Goal: Task Accomplishment & Management: Use online tool/utility

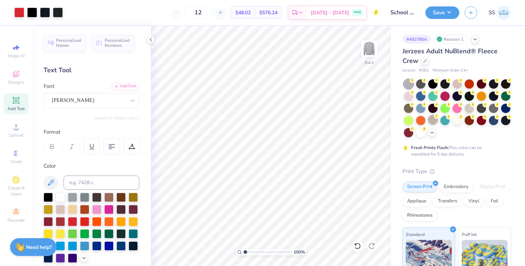
click at [434, 123] on div at bounding box center [432, 119] width 9 height 9
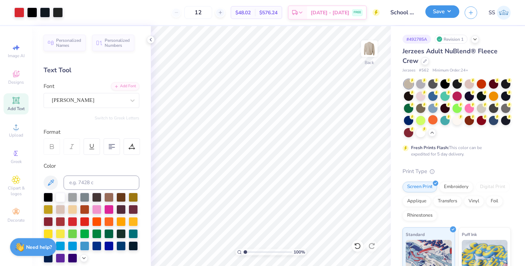
click at [449, 15] on button "Save" at bounding box center [442, 11] width 34 height 13
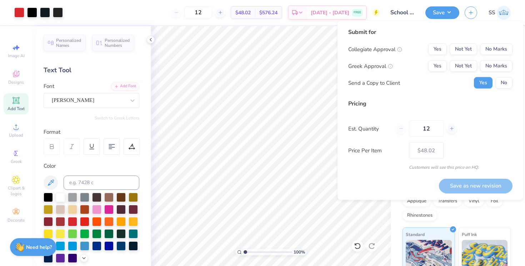
click at [437, 85] on div "Send a Copy to Client Yes No" at bounding box center [430, 82] width 164 height 11
click at [462, 52] on button "Not Yet" at bounding box center [464, 49] width 28 height 11
click at [484, 63] on button "No Marks" at bounding box center [496, 65] width 33 height 11
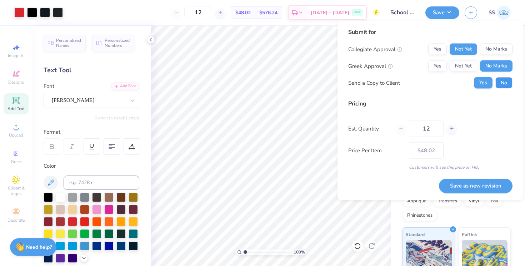
click at [509, 78] on button "No" at bounding box center [503, 82] width 17 height 11
click at [480, 183] on button "Save as new revision" at bounding box center [476, 185] width 74 height 15
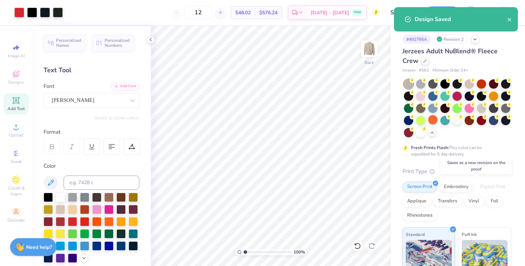
type input "– –"
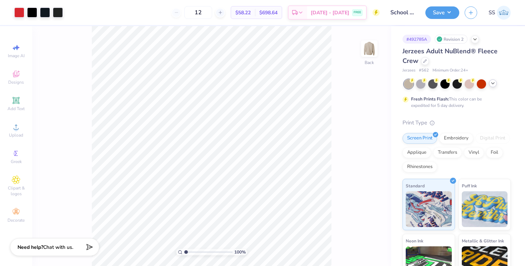
click at [491, 85] on icon at bounding box center [493, 83] width 6 height 6
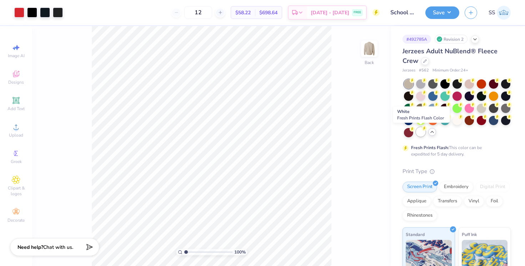
click at [423, 133] on div at bounding box center [420, 131] width 9 height 9
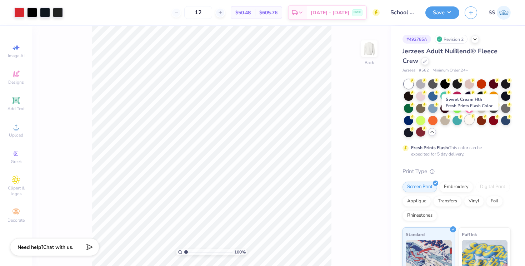
click at [469, 119] on div at bounding box center [469, 119] width 9 height 9
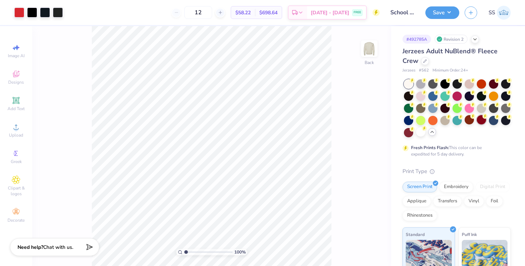
click at [477, 119] on div at bounding box center [481, 119] width 9 height 9
click at [482, 85] on div at bounding box center [481, 83] width 9 height 9
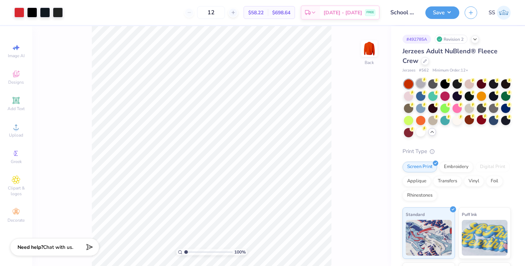
click at [416, 83] on div at bounding box center [420, 83] width 9 height 9
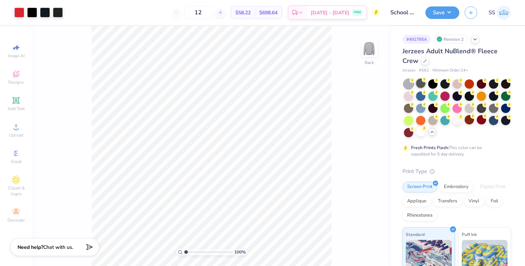
click at [420, 85] on div at bounding box center [420, 83] width 9 height 9
click at [433, 122] on div at bounding box center [432, 119] width 9 height 9
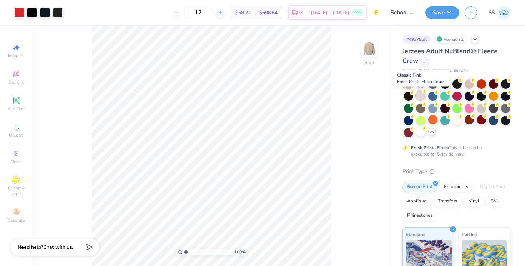
click at [421, 99] on div at bounding box center [420, 95] width 9 height 9
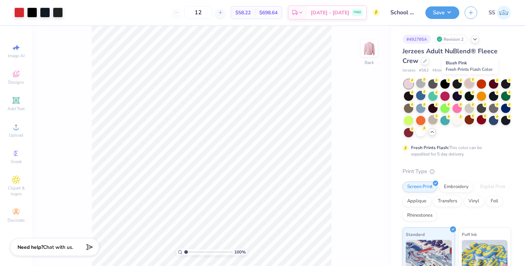
click at [468, 85] on div at bounding box center [469, 83] width 9 height 9
click at [492, 110] on div at bounding box center [493, 107] width 9 height 9
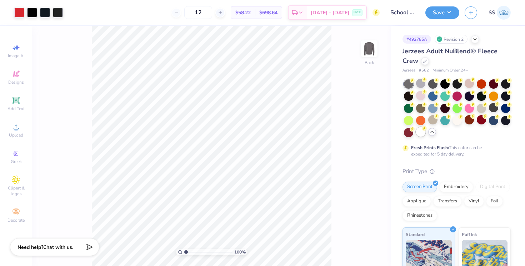
click at [423, 134] on div at bounding box center [420, 131] width 9 height 9
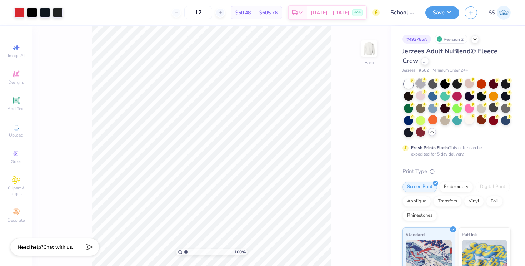
click at [423, 86] on div at bounding box center [420, 83] width 9 height 9
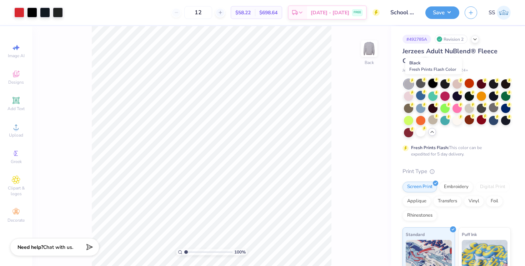
click at [429, 84] on div at bounding box center [432, 83] width 9 height 9
click at [440, 84] on div at bounding box center [444, 83] width 9 height 9
click at [467, 105] on div at bounding box center [469, 107] width 9 height 9
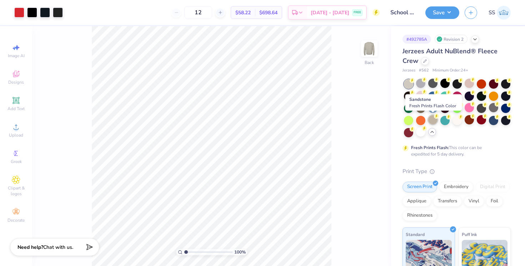
click at [429, 119] on div at bounding box center [432, 119] width 9 height 9
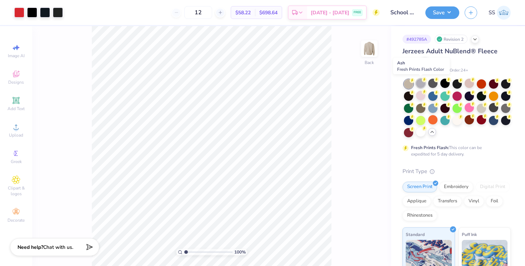
click at [421, 85] on div at bounding box center [420, 83] width 9 height 9
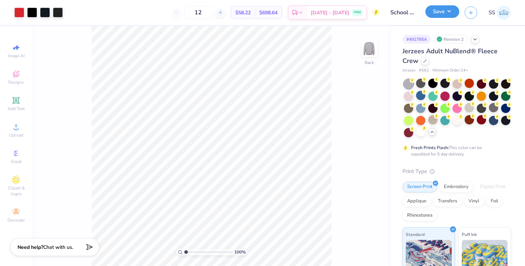
click at [442, 17] on button "Save" at bounding box center [442, 11] width 34 height 13
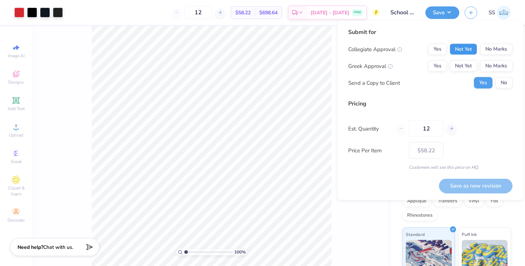
click at [468, 50] on button "Not Yet" at bounding box center [464, 49] width 28 height 11
click at [489, 65] on button "No Marks" at bounding box center [496, 65] width 33 height 11
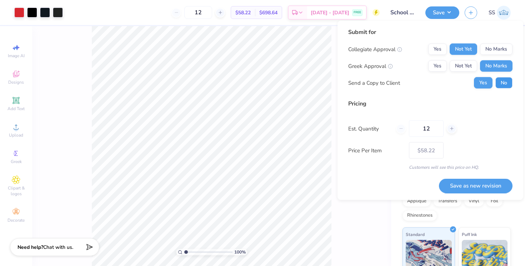
click at [500, 85] on button "No" at bounding box center [503, 82] width 17 height 11
click at [459, 185] on button "Save as new revision" at bounding box center [476, 185] width 74 height 15
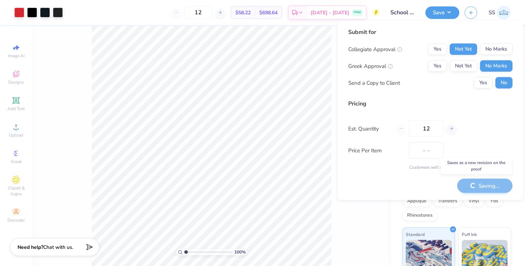
type input "$58.22"
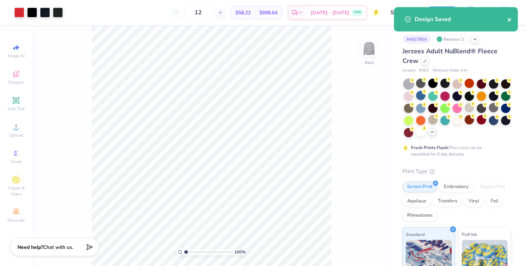
click at [510, 18] on icon "close" at bounding box center [509, 20] width 5 height 6
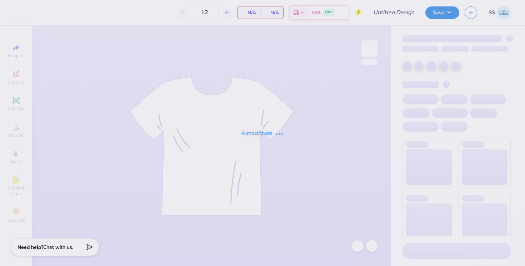
type input "School of Nursing Crewnecls"
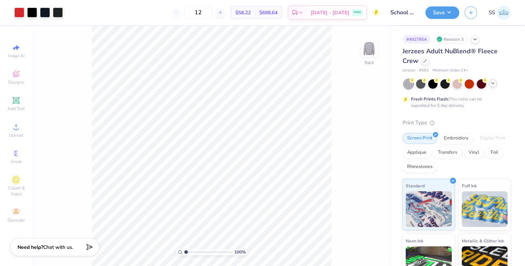
click at [494, 82] on icon at bounding box center [493, 83] width 6 height 6
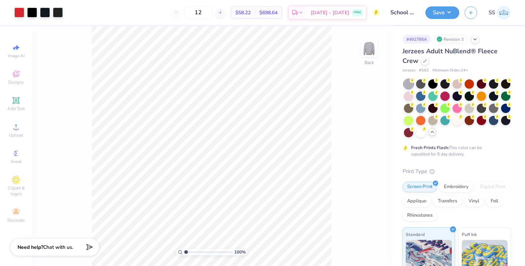
click at [454, 88] on div at bounding box center [457, 108] width 107 height 58
click at [457, 85] on div at bounding box center [457, 83] width 9 height 9
click at [423, 107] on div at bounding box center [420, 107] width 9 height 9
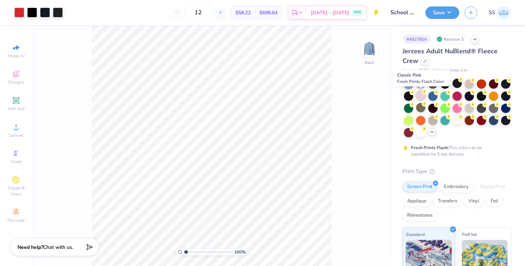
click at [421, 97] on div at bounding box center [420, 95] width 9 height 9
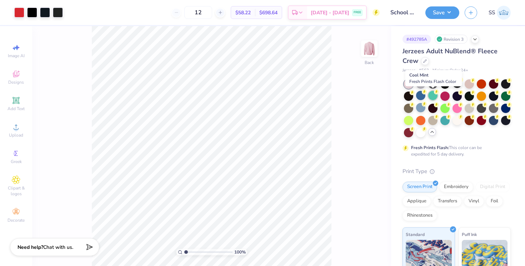
click at [430, 96] on div at bounding box center [432, 95] width 9 height 9
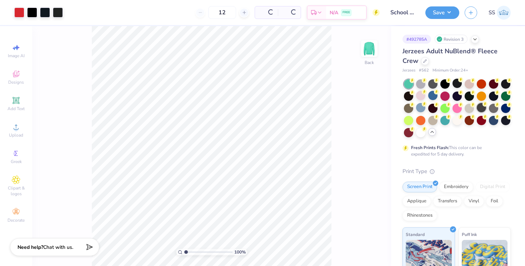
click at [479, 109] on div at bounding box center [481, 107] width 9 height 9
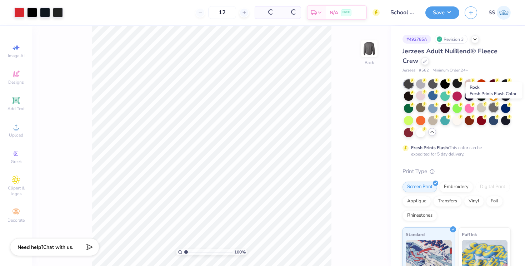
click at [490, 108] on div at bounding box center [493, 107] width 9 height 9
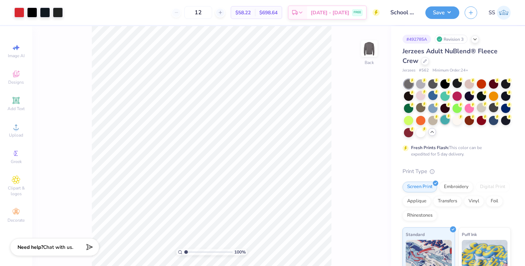
click at [447, 123] on div at bounding box center [444, 119] width 9 height 9
click at [421, 131] on div at bounding box center [420, 131] width 9 height 9
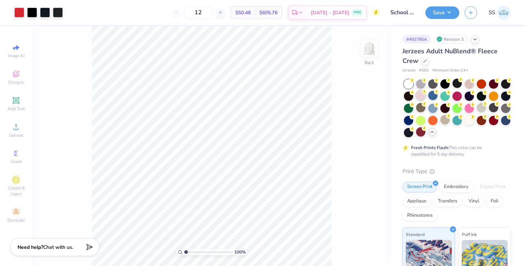
click at [419, 95] on div at bounding box center [420, 95] width 9 height 9
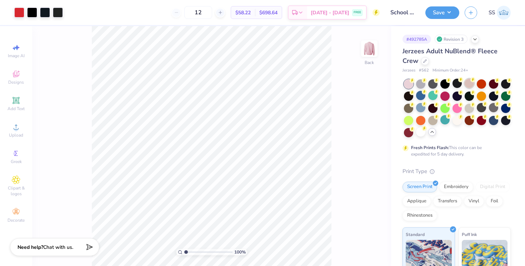
click at [466, 82] on div at bounding box center [469, 83] width 9 height 9
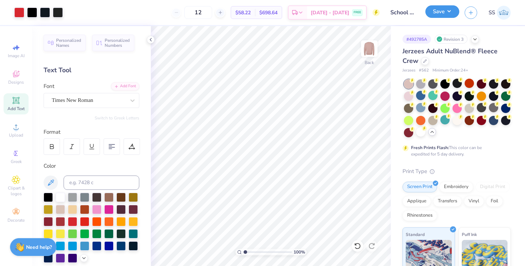
click at [436, 10] on button "Save" at bounding box center [442, 11] width 34 height 13
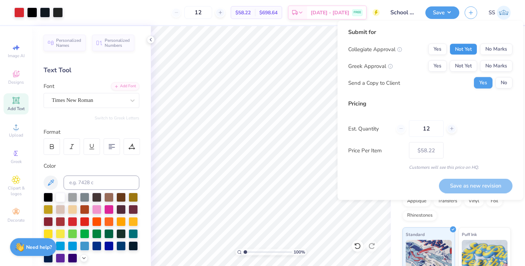
click at [463, 45] on button "Not Yet" at bounding box center [464, 49] width 28 height 11
click at [398, 221] on div "# 492785A Revision 3 Jerzees Adult NuBlend® Fleece Crew Jerzees # 562 Minimum O…" at bounding box center [458, 207] width 134 height 363
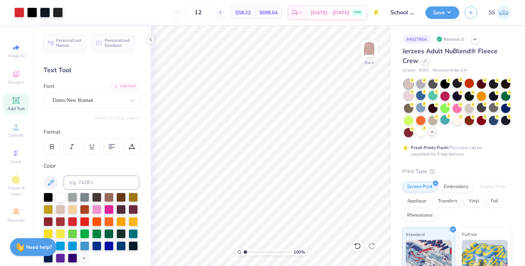
click at [410, 97] on div at bounding box center [408, 95] width 9 height 9
click at [449, 18] on div "Save" at bounding box center [442, 12] width 34 height 13
click at [448, 13] on button "Save" at bounding box center [442, 11] width 34 height 13
click at [470, 85] on div at bounding box center [469, 83] width 9 height 9
click at [449, 15] on button "Save" at bounding box center [442, 11] width 34 height 13
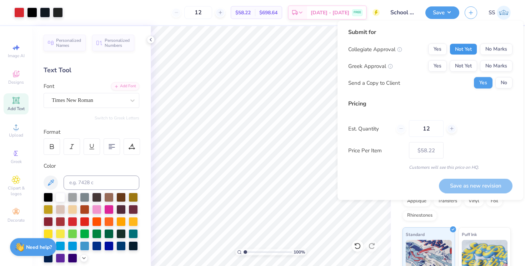
click at [463, 53] on button "Not Yet" at bounding box center [464, 49] width 28 height 11
click at [481, 61] on button "No Marks" at bounding box center [496, 65] width 33 height 11
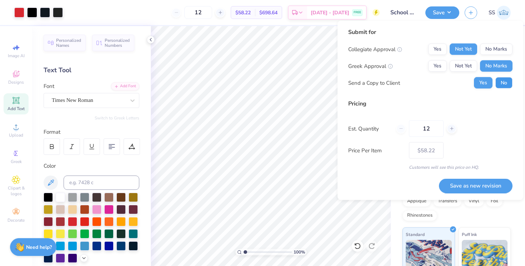
click at [500, 82] on button "No" at bounding box center [503, 82] width 17 height 11
click at [457, 185] on button "Save as new revision" at bounding box center [476, 185] width 74 height 15
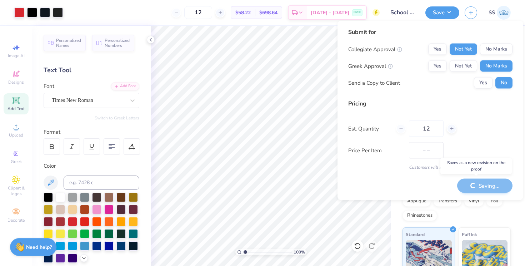
type input "$58.22"
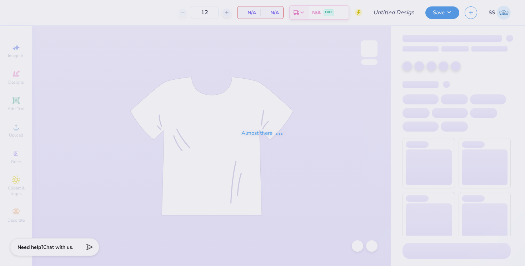
type input "Nursing Tees"
type input "24"
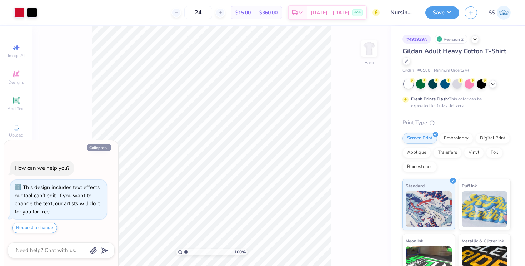
click at [104, 145] on button "Collapse" at bounding box center [99, 148] width 24 height 8
type textarea "x"
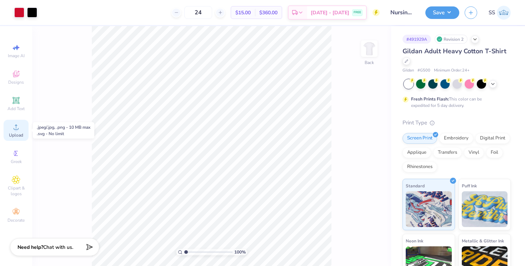
click at [15, 134] on span "Upload" at bounding box center [16, 135] width 14 height 6
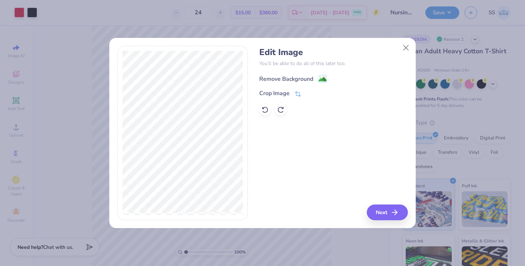
click at [318, 79] on icon at bounding box center [322, 79] width 9 height 9
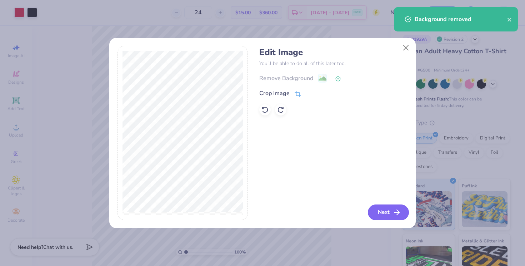
click at [381, 214] on button "Next" at bounding box center [388, 212] width 41 height 16
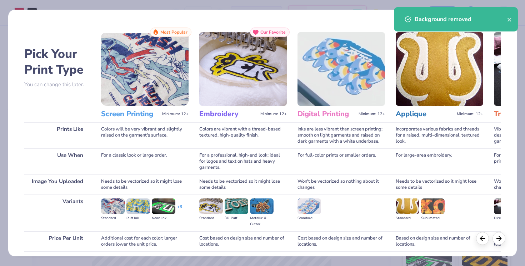
scroll to position [55, 0]
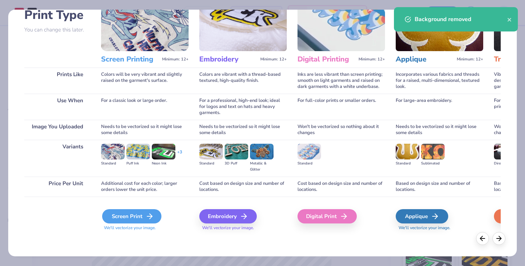
click at [114, 220] on div "Screen Print" at bounding box center [131, 216] width 59 height 14
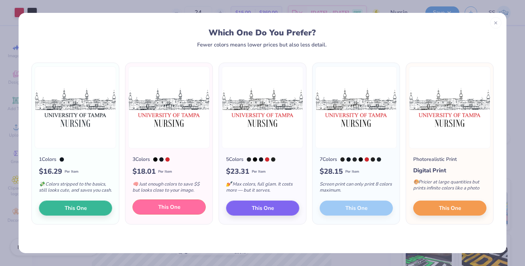
click at [155, 213] on button "This One" at bounding box center [169, 206] width 73 height 15
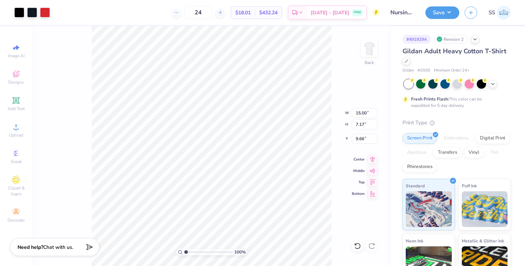
type input "10.50"
type input "3.39"
type input "3.00"
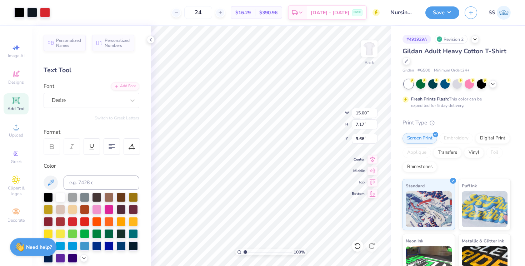
type input "8.10"
type input "3.87"
type input "3.00"
type input "8.70"
type input "4.16"
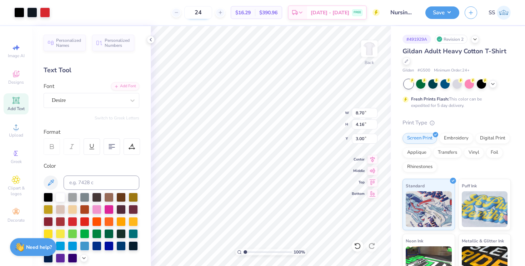
type input "8.59"
type input "4.11"
type input "8.71"
type input "4.16"
click at [445, 11] on button "Save" at bounding box center [442, 11] width 34 height 13
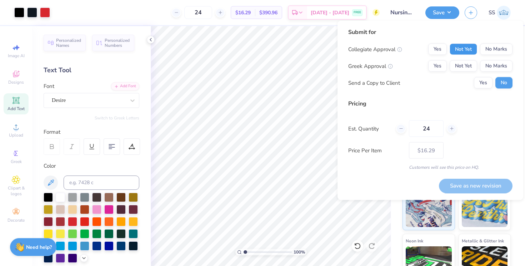
click at [465, 52] on button "Not Yet" at bounding box center [464, 49] width 28 height 11
click at [499, 67] on button "No Marks" at bounding box center [496, 65] width 33 height 11
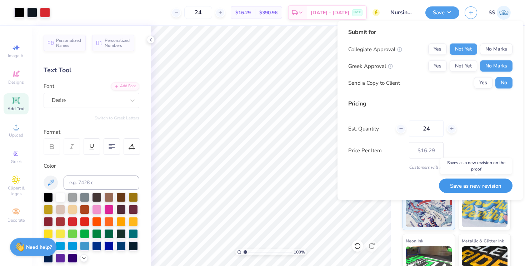
click at [474, 181] on button "Save as new revision" at bounding box center [476, 185] width 74 height 15
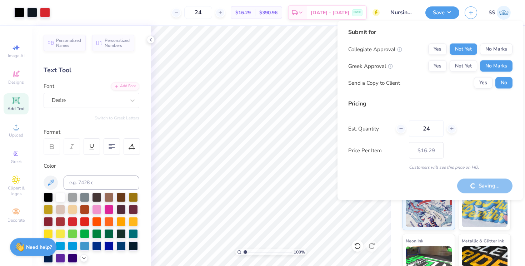
type input "– –"
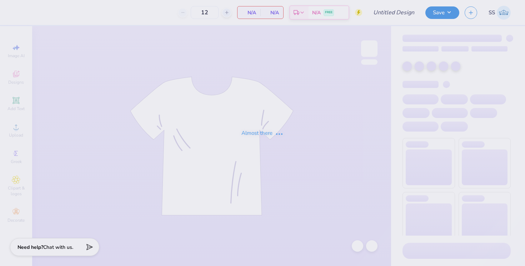
type input "Nursing Tees"
type input "24"
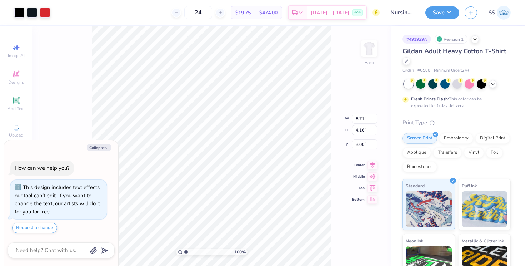
click at [494, 88] on div "Fresh Prints Flash: This color can be expedited for 5 day delivery." at bounding box center [457, 93] width 108 height 29
click at [494, 86] on div at bounding box center [493, 83] width 8 height 8
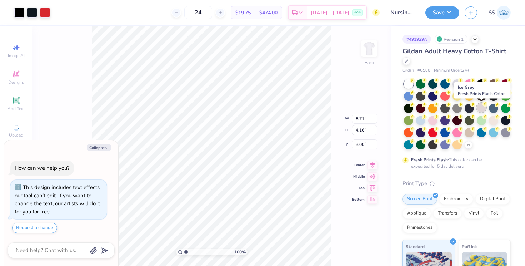
click at [483, 111] on div at bounding box center [481, 107] width 9 height 9
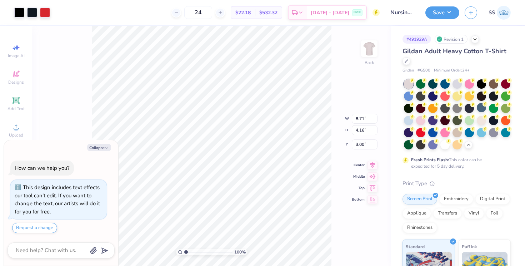
click at [497, 145] on div at bounding box center [457, 114] width 107 height 70
click at [349, 73] on div "100 % Back W 8.71 8.71 " H 4.16 4.16 " Y 3.00 3.00 " Center Middle Top Bottom" at bounding box center [211, 146] width 359 height 240
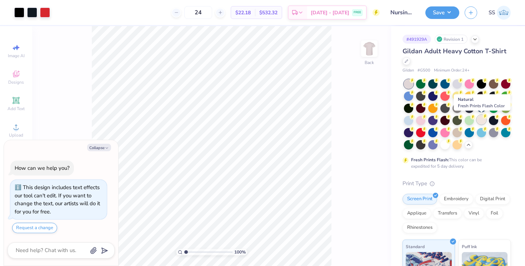
click at [481, 123] on div at bounding box center [481, 119] width 9 height 9
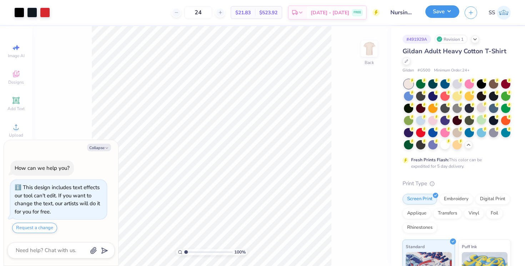
click at [440, 14] on button "Save" at bounding box center [442, 11] width 34 height 13
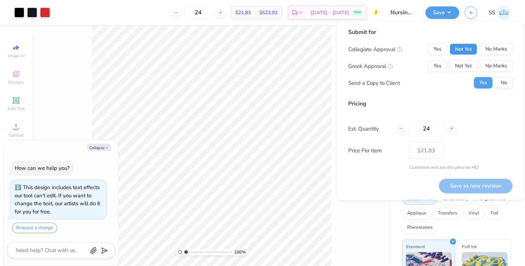
click at [463, 50] on button "Not Yet" at bounding box center [464, 49] width 28 height 11
click at [492, 61] on button "No Marks" at bounding box center [496, 65] width 33 height 11
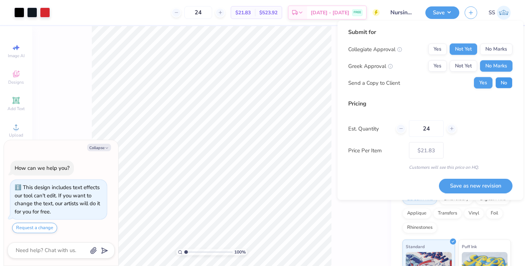
click at [501, 80] on button "No" at bounding box center [503, 82] width 17 height 11
type textarea "x"
click at [486, 118] on div "Pricing Est. Quantity 24 Price Per Item $21.83 Customers will see this price on…" at bounding box center [430, 134] width 164 height 71
click at [475, 188] on button "Save as new revision" at bounding box center [476, 185] width 74 height 15
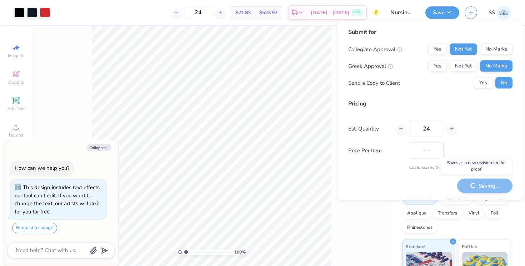
type input "$21.83"
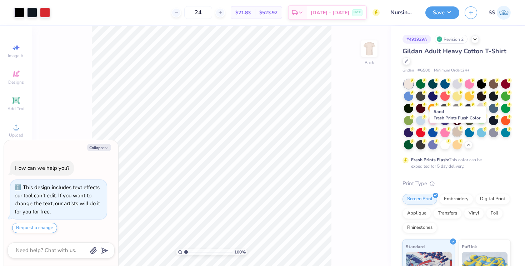
click at [456, 131] on div at bounding box center [457, 131] width 9 height 9
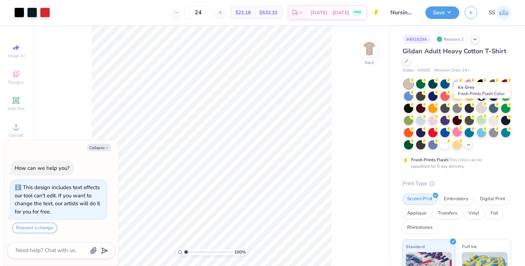
click at [481, 103] on div at bounding box center [481, 107] width 9 height 9
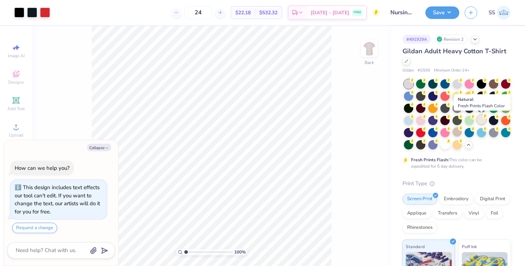
click at [480, 120] on div at bounding box center [481, 119] width 9 height 9
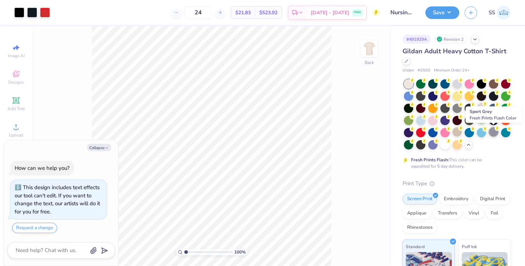
click at [491, 132] on div at bounding box center [493, 131] width 9 height 9
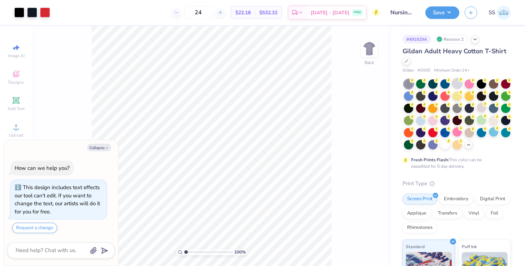
click at [459, 85] on div at bounding box center [457, 83] width 9 height 9
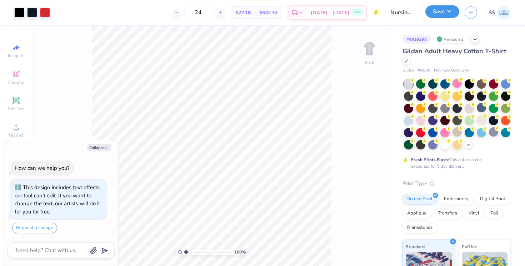
click at [443, 9] on button "Save" at bounding box center [442, 11] width 34 height 13
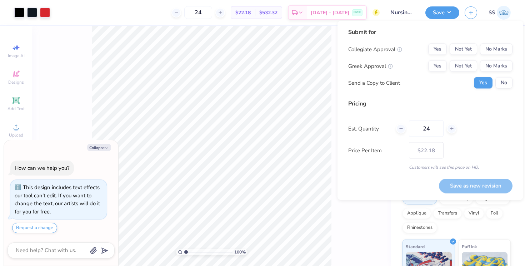
click at [464, 55] on div "Collegiate Approval Yes Not Yet No Marks Greek Approval Yes Not Yet No Marks Se…" at bounding box center [430, 66] width 164 height 45
click at [465, 52] on button "Not Yet" at bounding box center [464, 49] width 28 height 11
click at [501, 75] on div "Collegiate Approval Yes Not Yet No Marks Greek Approval Yes Not Yet No Marks Se…" at bounding box center [430, 66] width 164 height 45
click at [499, 66] on button "No Marks" at bounding box center [496, 65] width 33 height 11
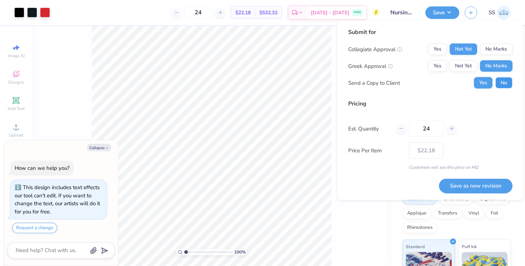
click at [502, 82] on button "No" at bounding box center [503, 82] width 17 height 11
type textarea "x"
click at [473, 183] on button "Save as new revision" at bounding box center [476, 185] width 74 height 15
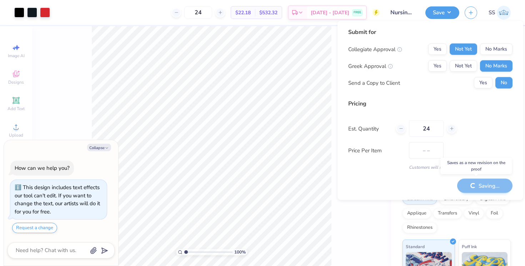
type input "$22.18"
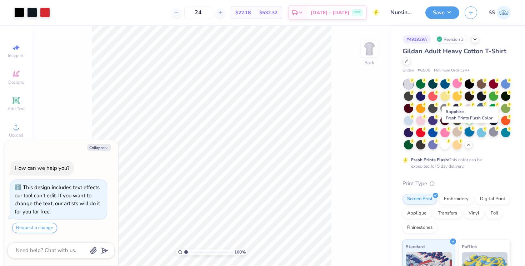
click at [470, 135] on div at bounding box center [469, 131] width 9 height 9
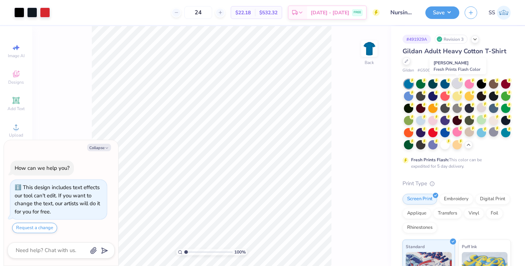
click at [459, 87] on div at bounding box center [457, 83] width 9 height 9
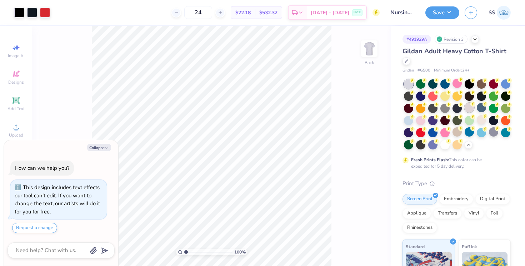
click at [468, 105] on div at bounding box center [469, 107] width 9 height 9
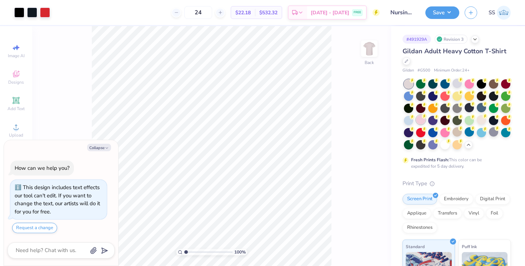
click at [420, 120] on div at bounding box center [420, 119] width 9 height 9
click at [481, 122] on div at bounding box center [481, 119] width 9 height 9
click at [479, 109] on div at bounding box center [481, 107] width 9 height 9
click at [417, 120] on div at bounding box center [420, 119] width 9 height 9
click at [455, 84] on div at bounding box center [457, 83] width 9 height 9
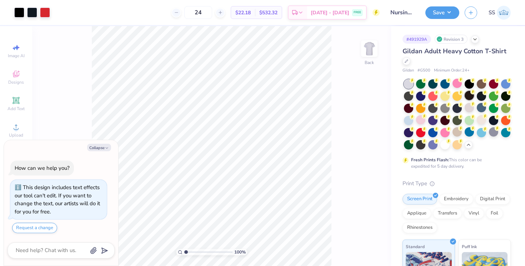
click at [468, 92] on div at bounding box center [469, 95] width 9 height 9
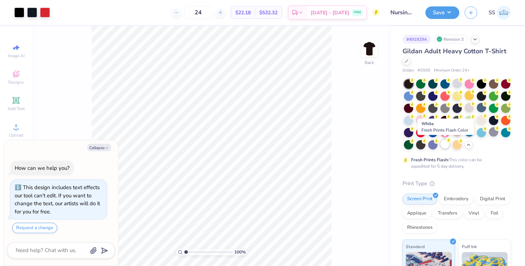
click at [445, 146] on div at bounding box center [444, 143] width 9 height 9
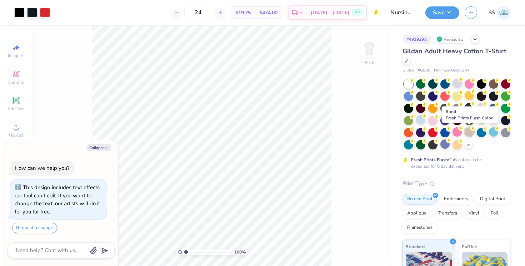
click at [472, 132] on div at bounding box center [469, 131] width 9 height 9
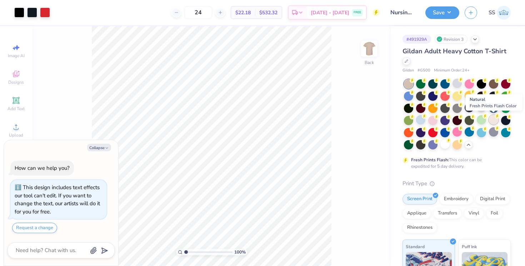
click at [491, 122] on div at bounding box center [493, 119] width 9 height 9
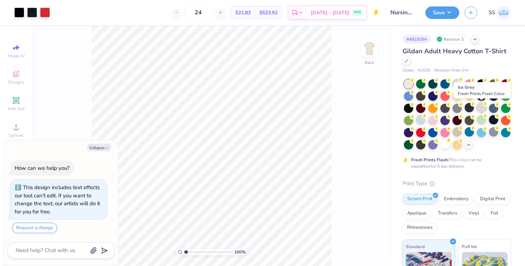
click at [479, 108] on div at bounding box center [481, 107] width 9 height 9
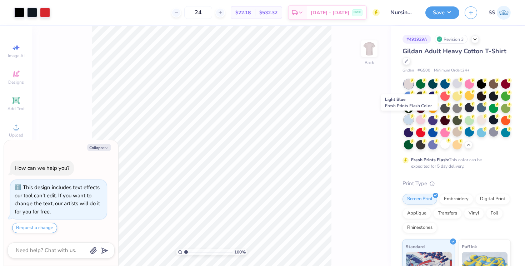
click at [413, 120] on div at bounding box center [408, 119] width 9 height 9
click at [419, 119] on div at bounding box center [420, 119] width 9 height 9
click at [421, 115] on div at bounding box center [420, 119] width 9 height 9
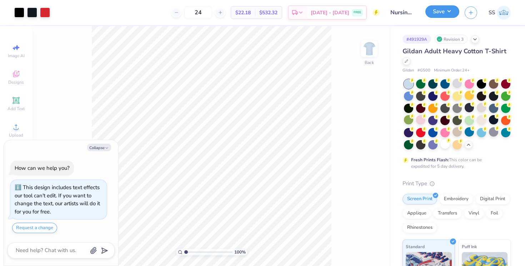
click at [439, 16] on button "Save" at bounding box center [442, 11] width 34 height 13
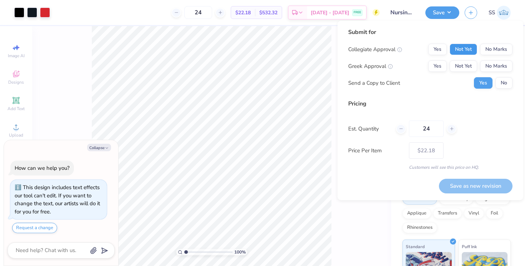
click at [468, 50] on button "Not Yet" at bounding box center [464, 49] width 28 height 11
click at [485, 61] on button "No Marks" at bounding box center [496, 65] width 33 height 11
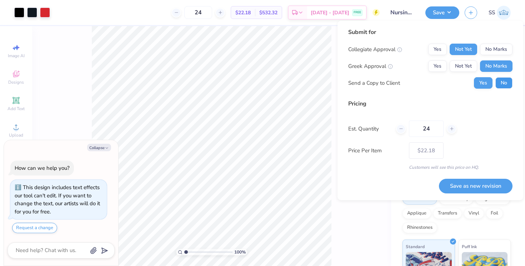
click at [502, 85] on button "No" at bounding box center [503, 82] width 17 height 11
type textarea "x"
click at [478, 184] on button "Save as new revision" at bounding box center [476, 186] width 74 height 15
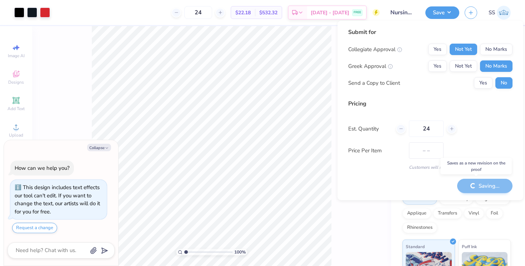
type input "$22.18"
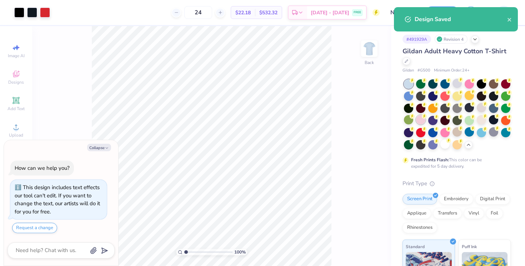
click at [420, 119] on div at bounding box center [420, 119] width 9 height 9
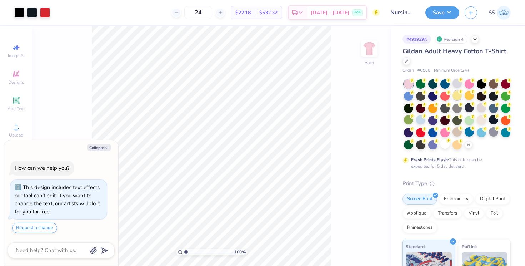
click at [458, 96] on div at bounding box center [457, 95] width 9 height 9
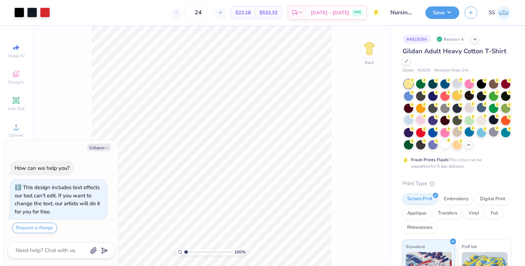
click at [459, 96] on div at bounding box center [457, 95] width 9 height 9
click at [469, 108] on div at bounding box center [469, 107] width 9 height 9
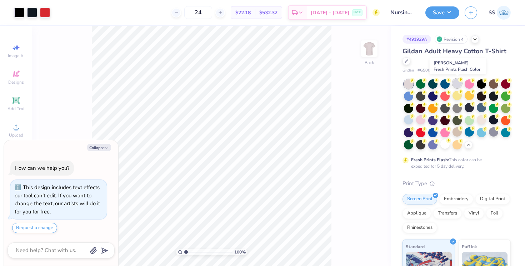
click at [455, 84] on div at bounding box center [457, 83] width 9 height 9
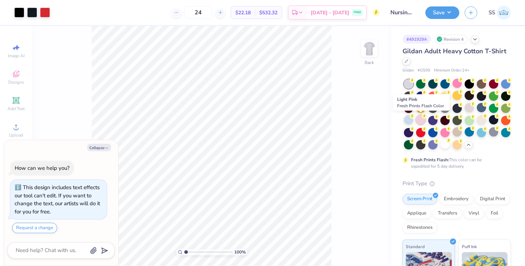
click at [417, 119] on div at bounding box center [420, 119] width 9 height 9
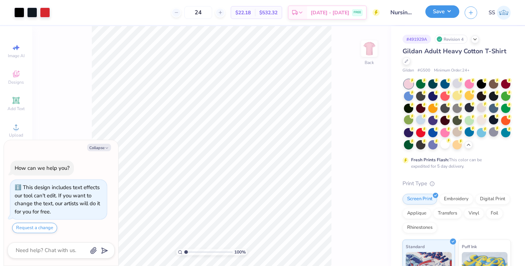
click at [440, 16] on button "Save" at bounding box center [442, 11] width 34 height 13
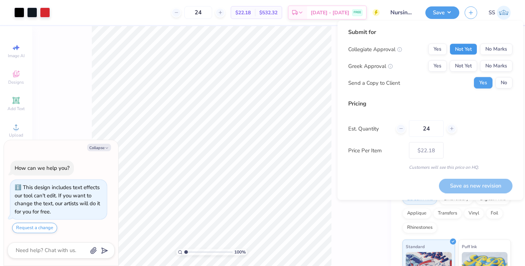
click at [458, 47] on button "Not Yet" at bounding box center [464, 49] width 28 height 11
click at [495, 65] on button "No Marks" at bounding box center [496, 65] width 33 height 11
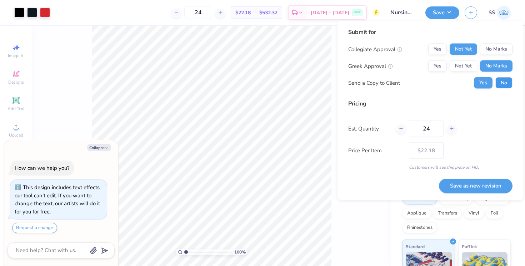
click at [505, 84] on button "No" at bounding box center [503, 82] width 17 height 11
type textarea "x"
click at [489, 181] on button "Save as new revision" at bounding box center [476, 185] width 74 height 15
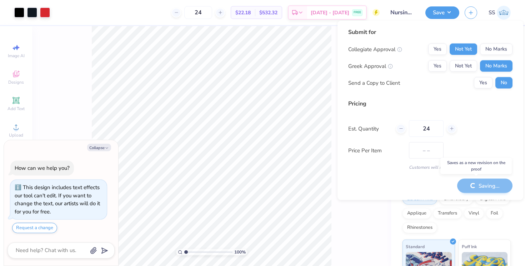
type input "$22.18"
type textarea "x"
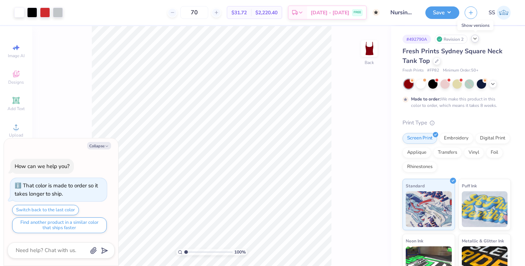
click at [474, 39] on icon at bounding box center [475, 39] width 6 height 6
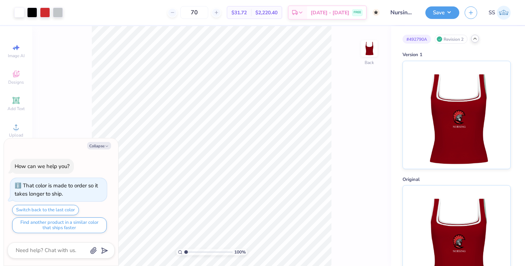
click at [477, 37] on icon at bounding box center [475, 39] width 6 height 6
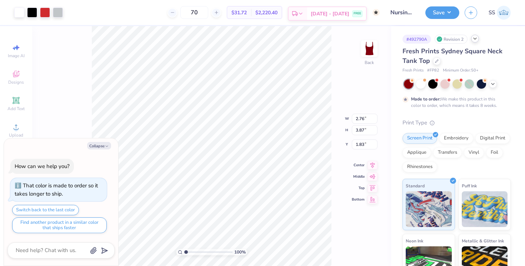
type textarea "x"
drag, startPoint x: 198, startPoint y: 10, endPoint x: 217, endPoint y: 11, distance: 19.3
click at [208, 11] on input "70" at bounding box center [194, 12] width 28 height 13
type input "4"
type input "2"
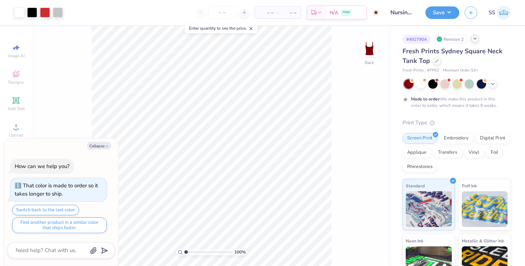
click at [371, 95] on div "100 % Back" at bounding box center [211, 146] width 359 height 240
click at [437, 59] on icon at bounding box center [437, 61] width 4 height 4
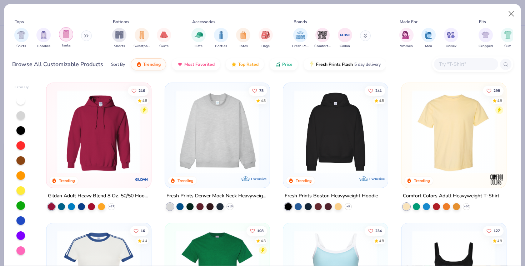
click at [64, 37] on img "filter for Tanks" at bounding box center [66, 34] width 8 height 8
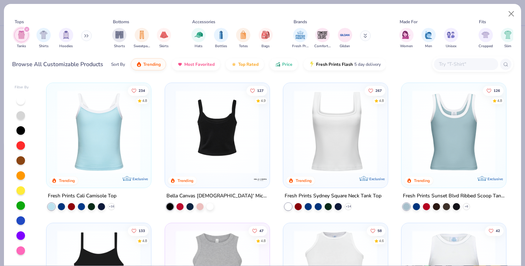
click at [114, 153] on img at bounding box center [99, 131] width 90 height 83
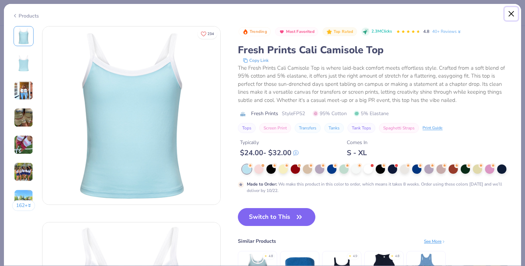
click at [510, 15] on button "Close" at bounding box center [512, 14] width 14 height 14
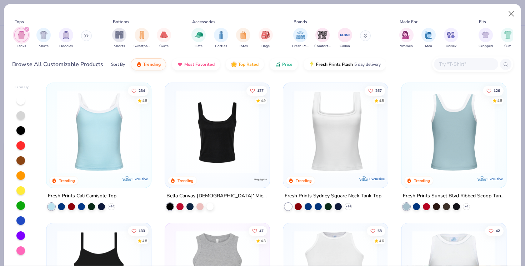
click at [409, 135] on img at bounding box center [363, 131] width 90 height 83
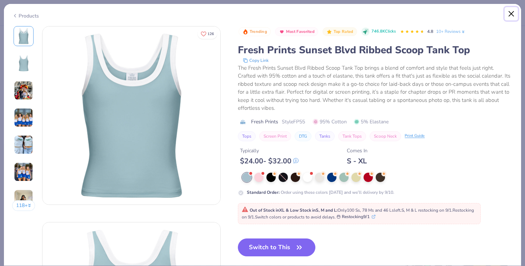
click at [510, 12] on button "Close" at bounding box center [512, 14] width 14 height 14
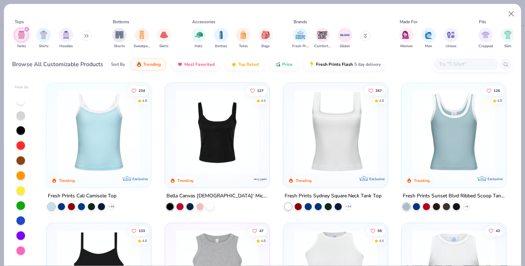
click at [361, 134] on img at bounding box center [335, 131] width 90 height 83
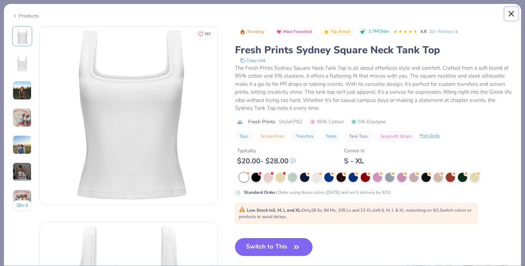
click at [513, 12] on button "Close" at bounding box center [512, 14] width 14 height 14
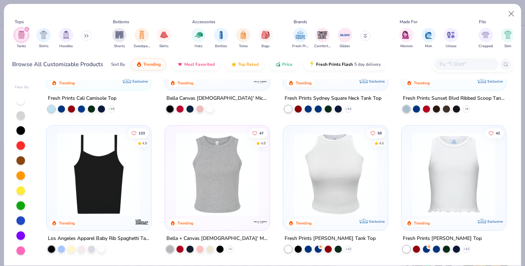
scroll to position [103, 0]
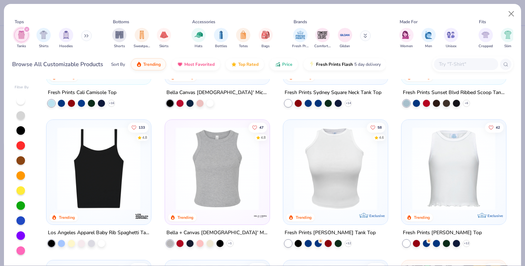
click at [135, 181] on img at bounding box center [99, 168] width 90 height 83
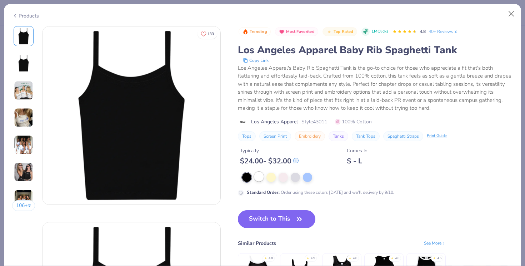
click at [259, 176] on div at bounding box center [258, 176] width 9 height 9
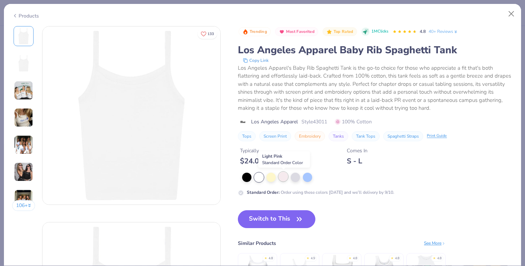
click at [284, 175] on div at bounding box center [283, 176] width 9 height 9
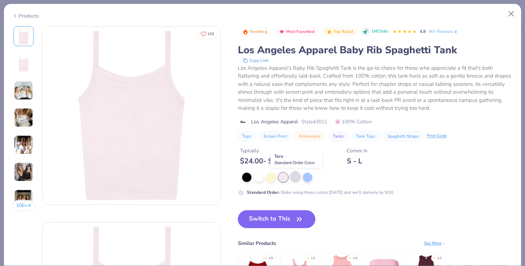
click at [291, 174] on div at bounding box center [295, 176] width 9 height 9
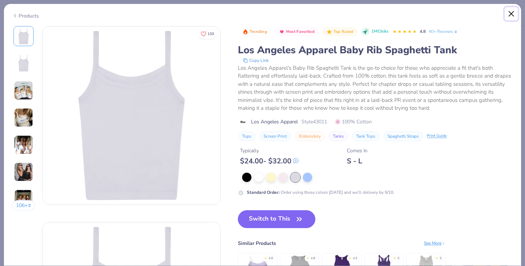
click at [515, 12] on button "Close" at bounding box center [512, 14] width 14 height 14
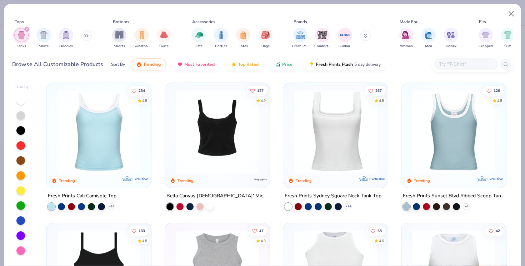
click at [222, 125] on img at bounding box center [217, 131] width 90 height 83
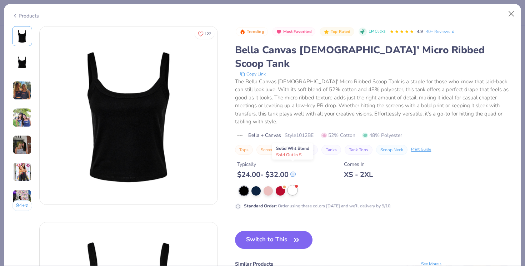
click at [289, 185] on div at bounding box center [292, 189] width 9 height 9
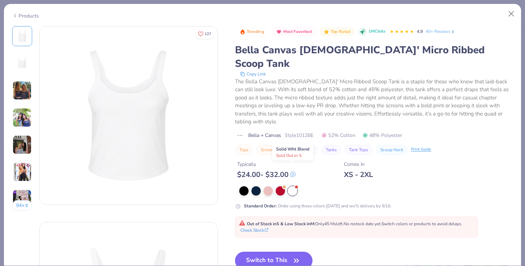
scroll to position [24, 0]
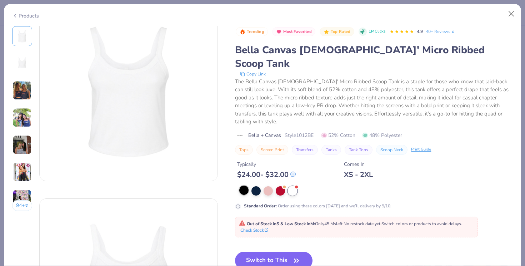
click at [241, 185] on div at bounding box center [243, 189] width 9 height 9
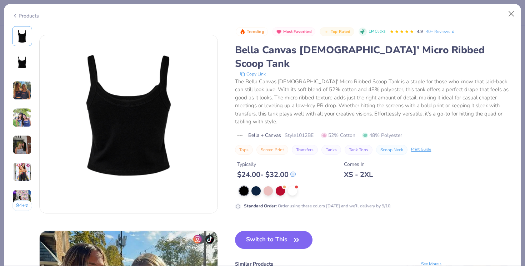
scroll to position [195, 0]
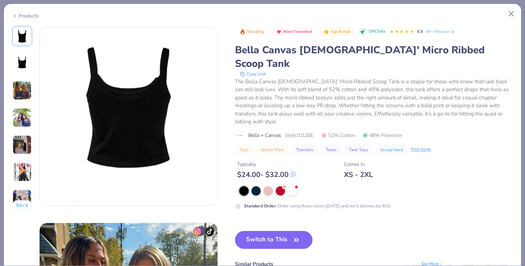
click at [437, 260] on div "See More" at bounding box center [432, 263] width 22 height 6
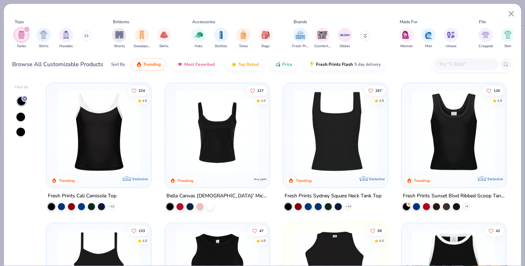
click at [358, 155] on img at bounding box center [335, 131] width 90 height 83
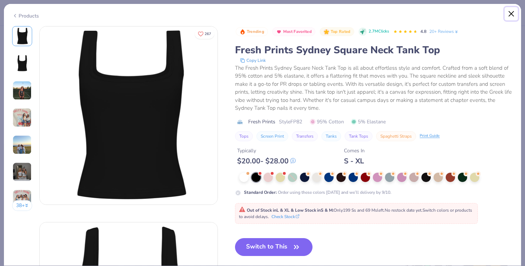
click at [509, 11] on button "Close" at bounding box center [512, 14] width 14 height 14
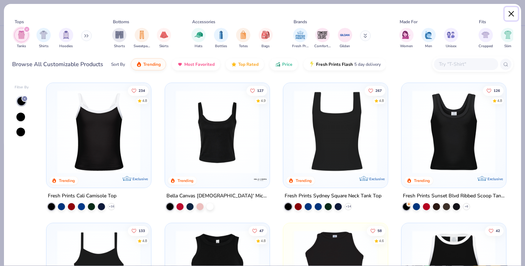
click at [505, 13] on button "Close" at bounding box center [512, 14] width 14 height 14
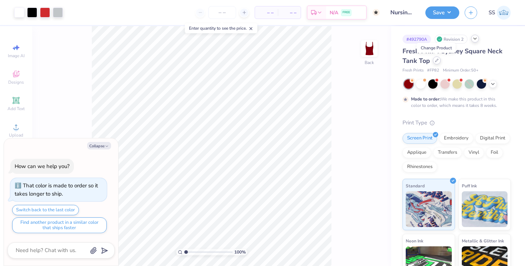
click at [435, 59] on icon at bounding box center [437, 61] width 4 height 4
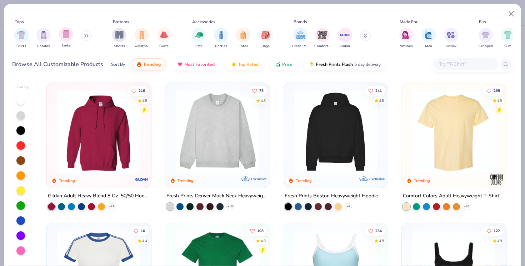
click at [59, 38] on div "Tanks" at bounding box center [66, 37] width 14 height 21
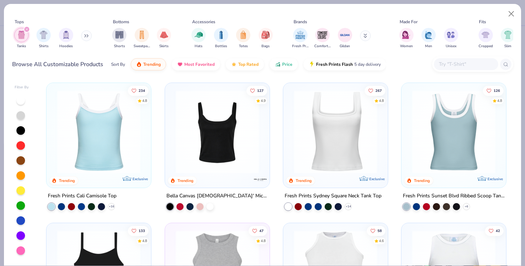
click at [322, 120] on img at bounding box center [335, 131] width 90 height 83
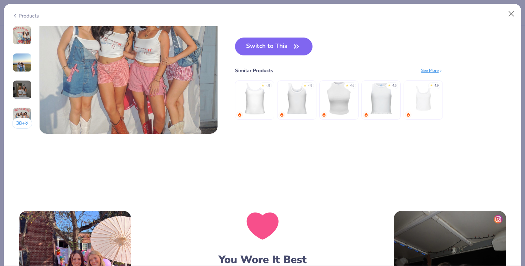
scroll to position [1199, 0]
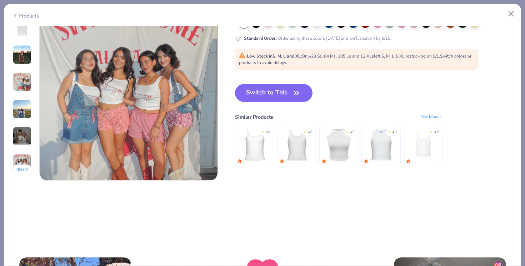
click at [302, 146] on img at bounding box center [297, 145] width 34 height 34
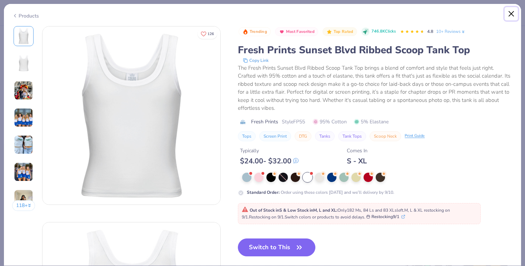
click at [513, 13] on button "Close" at bounding box center [512, 14] width 14 height 14
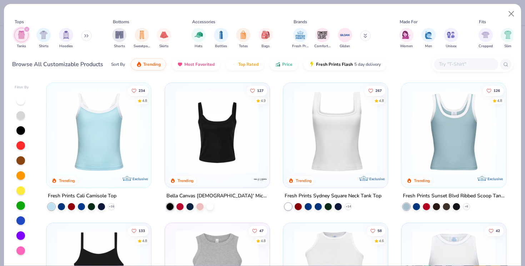
scroll to position [142, 0]
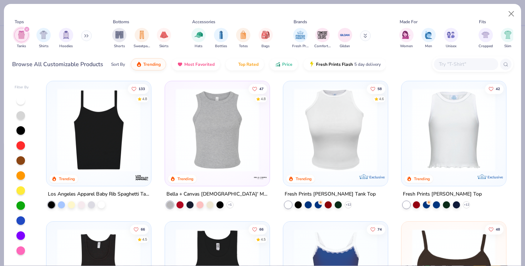
click at [252, 130] on img at bounding box center [217, 129] width 90 height 83
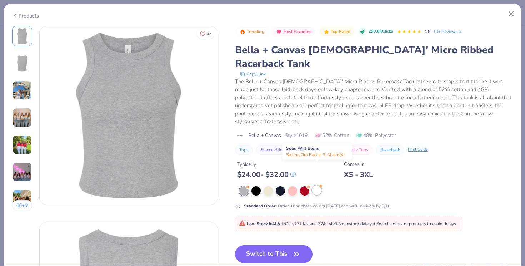
click at [318, 185] on div at bounding box center [316, 189] width 9 height 9
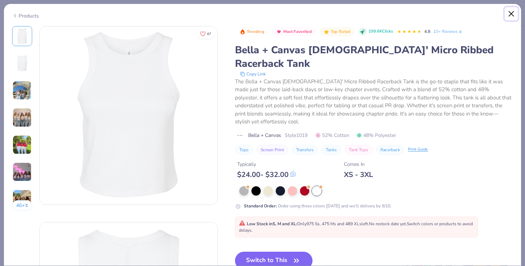
click at [511, 15] on button "Close" at bounding box center [512, 14] width 14 height 14
type textarea "x"
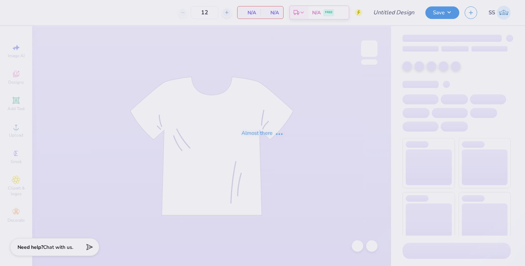
type input "Nursing Tanks"
type input "70"
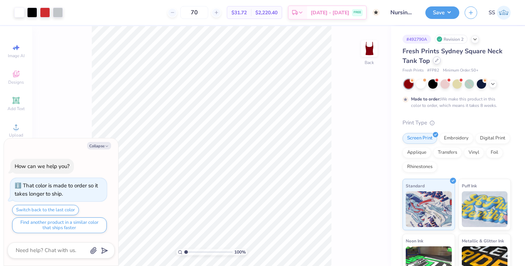
click at [436, 60] on icon at bounding box center [437, 61] width 4 height 4
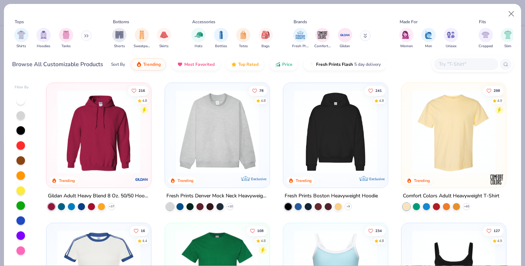
click at [459, 60] on input "text" at bounding box center [465, 64] width 55 height 8
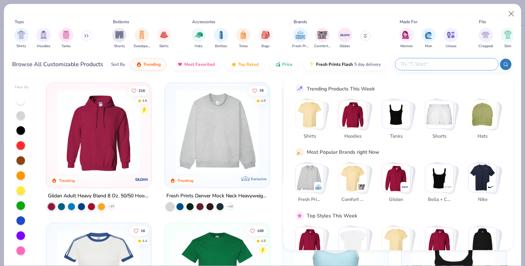
click at [374, 24] on div "Brands" at bounding box center [336, 22] width 90 height 6
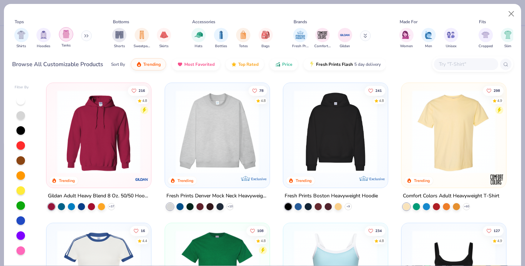
click at [63, 33] on img "filter for Tanks" at bounding box center [66, 34] width 8 height 8
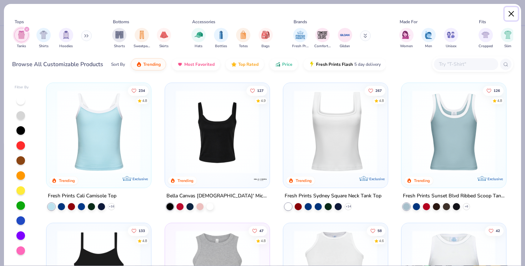
click at [508, 9] on button "Close" at bounding box center [512, 14] width 14 height 14
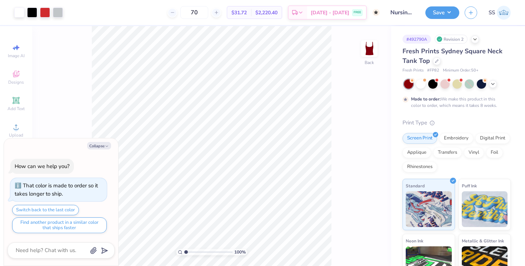
type textarea "x"
drag, startPoint x: 188, startPoint y: 249, endPoint x: 199, endPoint y: 249, distance: 11.1
type input "3.69"
click at [199, 249] on input "range" at bounding box center [208, 252] width 48 height 6
click at [104, 145] on button "Collapse" at bounding box center [99, 146] width 24 height 8
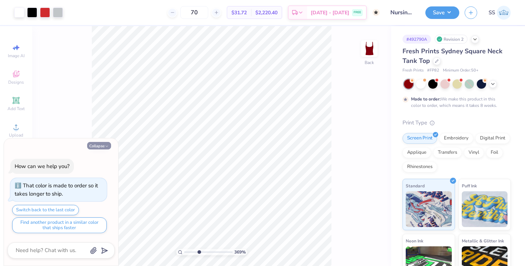
type textarea "x"
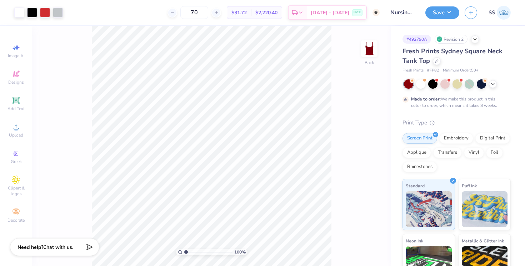
drag, startPoint x: 201, startPoint y: 252, endPoint x: 159, endPoint y: 252, distance: 42.1
type input "1"
click at [184, 252] on input "range" at bounding box center [208, 252] width 48 height 6
click at [437, 59] on icon at bounding box center [436, 60] width 3 height 3
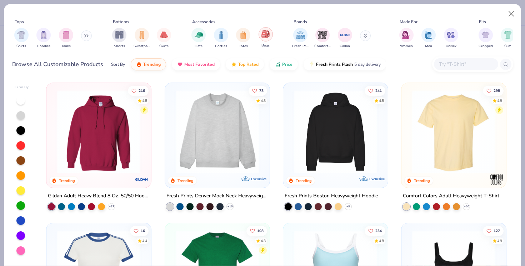
click at [268, 29] on div "filter for Bags" at bounding box center [266, 34] width 14 height 14
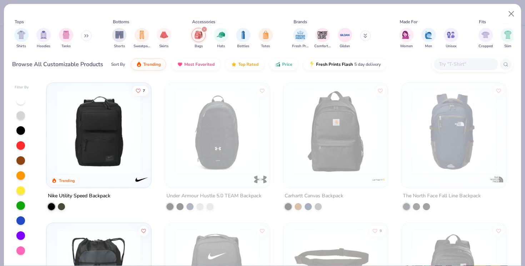
click at [203, 31] on icon "filter for Bags" at bounding box center [204, 29] width 3 height 3
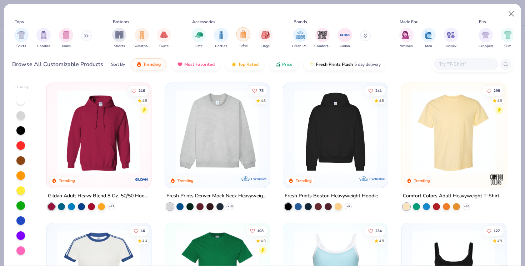
click at [244, 38] on img "filter for Totes" at bounding box center [243, 34] width 8 height 8
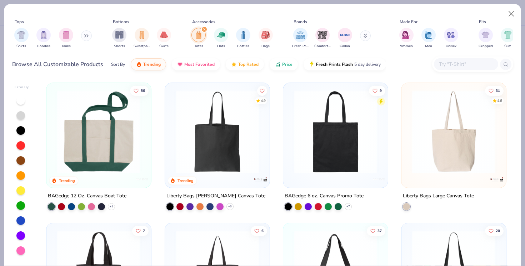
click at [110, 141] on img at bounding box center [99, 131] width 90 height 83
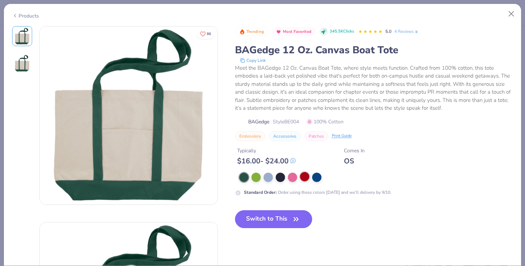
click at [304, 176] on div at bounding box center [304, 176] width 9 height 9
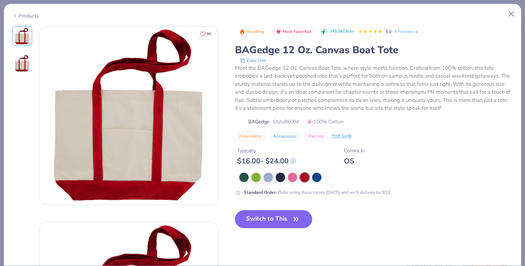
click at [274, 217] on button "Switch to This" at bounding box center [274, 219] width 78 height 18
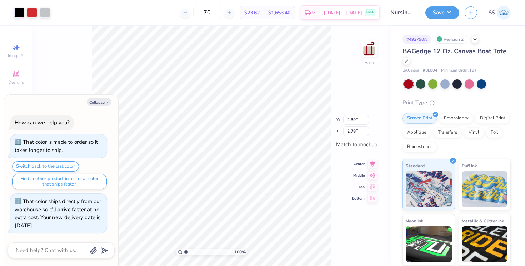
type textarea "x"
type input "2.40"
type textarea "x"
type input "2.49"
type input "0.41"
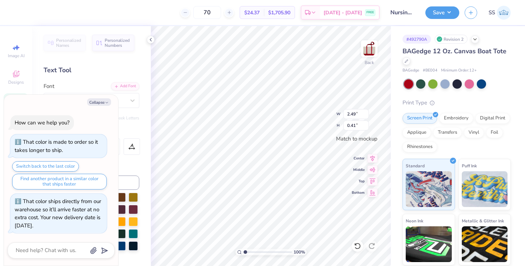
type textarea "x"
type input "2.50"
type input "0.42"
type textarea "x"
type input "2.40"
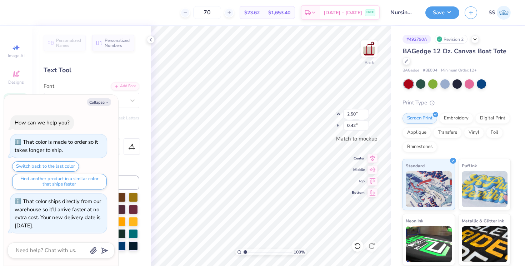
type input "2.78"
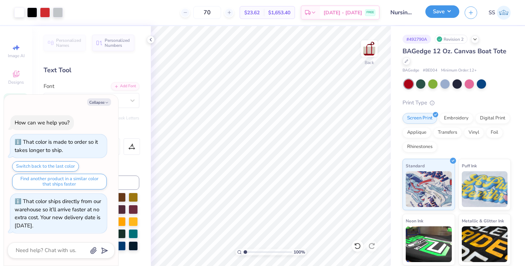
click at [447, 12] on button "Save" at bounding box center [442, 11] width 34 height 13
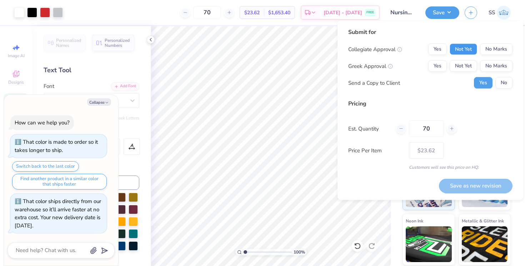
click at [462, 45] on button "Not Yet" at bounding box center [464, 49] width 28 height 11
click at [494, 71] on button "No Marks" at bounding box center [496, 65] width 33 height 11
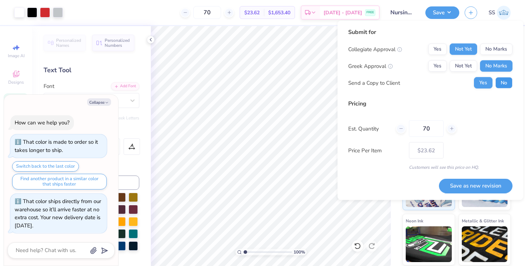
click at [502, 79] on button "No" at bounding box center [503, 82] width 17 height 11
type textarea "x"
click at [461, 184] on button "Save as new revision" at bounding box center [476, 185] width 74 height 15
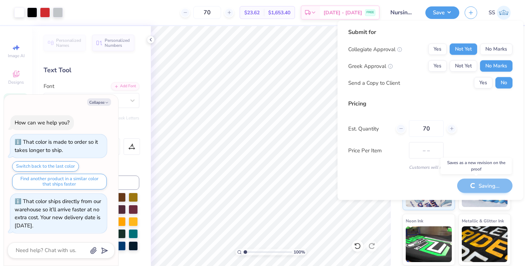
type input "$23.62"
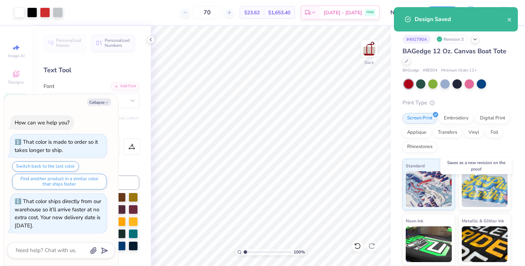
type textarea "x"
click at [511, 20] on icon "close" at bounding box center [509, 20] width 5 height 6
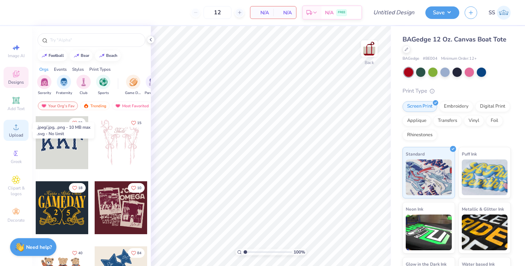
click at [13, 127] on icon at bounding box center [16, 127] width 9 height 9
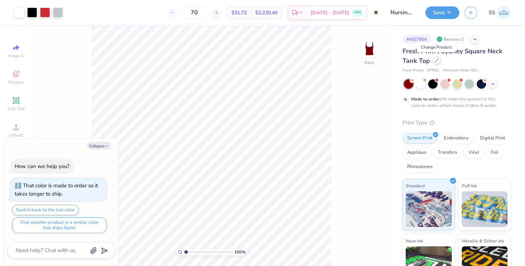
click at [435, 60] on icon at bounding box center [437, 61] width 4 height 4
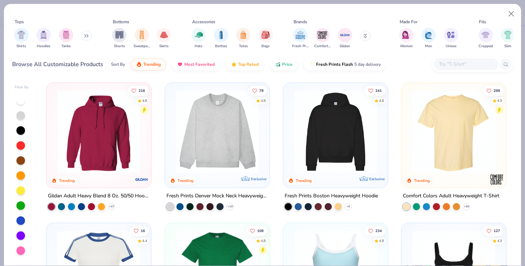
click at [85, 36] on button at bounding box center [86, 35] width 11 height 11
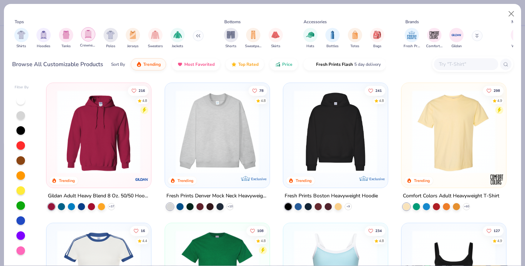
click at [88, 34] on img "filter for Crewnecks" at bounding box center [88, 34] width 8 height 8
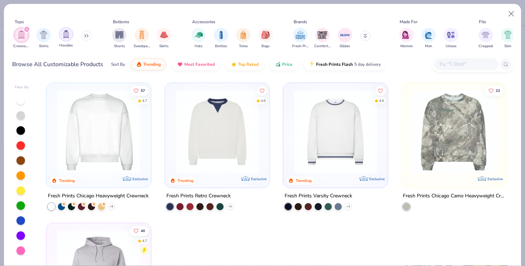
click at [64, 36] on img "filter for Hoodies" at bounding box center [66, 34] width 8 height 8
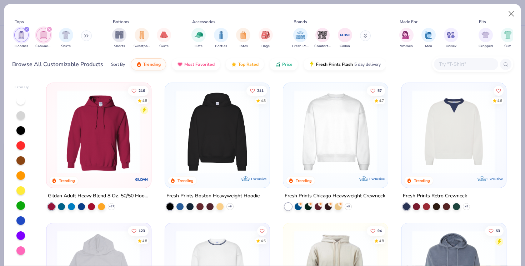
click at [29, 29] on div "filter for Hoodies" at bounding box center [27, 29] width 6 height 6
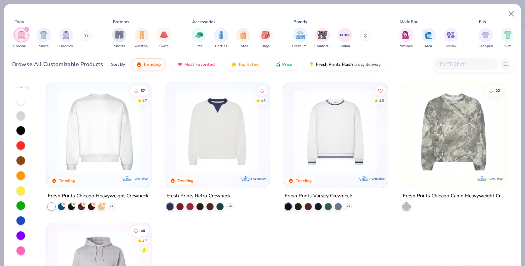
click at [29, 29] on div "filter for Crewnecks" at bounding box center [27, 29] width 6 height 6
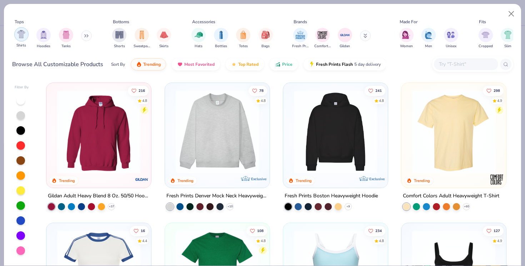
click at [17, 34] on img "filter for Shirts" at bounding box center [21, 34] width 8 height 8
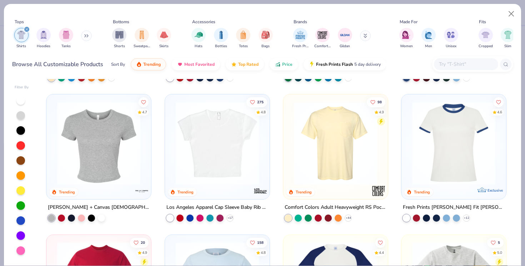
scroll to position [141, 0]
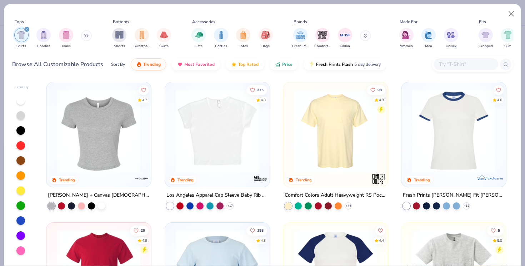
click at [121, 133] on img at bounding box center [99, 130] width 90 height 83
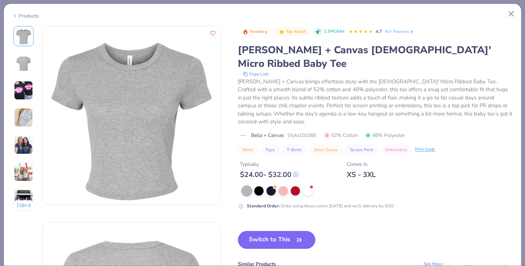
click at [25, 142] on img at bounding box center [23, 144] width 19 height 19
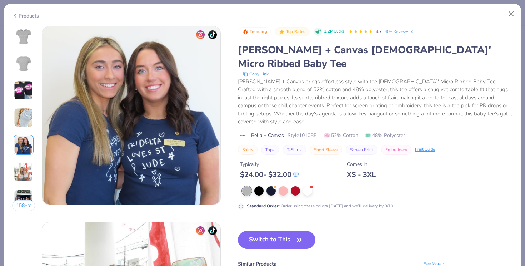
click at [22, 159] on div "158 +" at bounding box center [23, 121] width 23 height 190
click at [24, 170] on img at bounding box center [23, 171] width 19 height 19
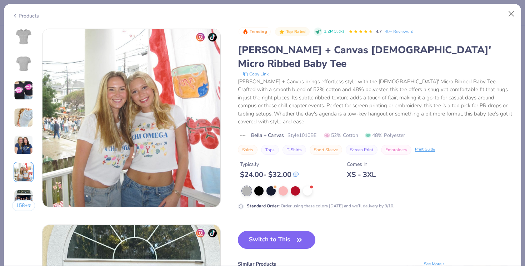
scroll to position [979, 0]
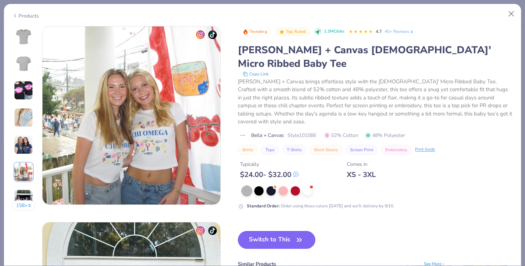
click at [23, 197] on img at bounding box center [23, 198] width 19 height 19
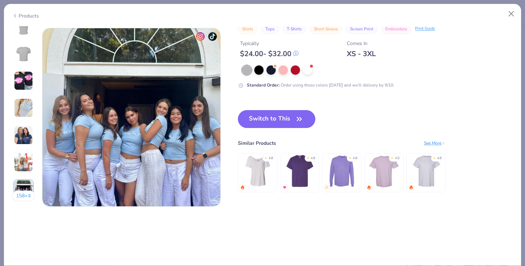
scroll to position [1174, 0]
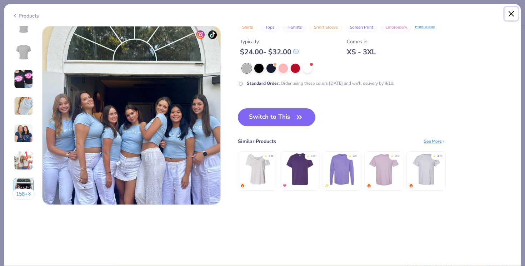
click at [512, 14] on button "Close" at bounding box center [512, 14] width 14 height 14
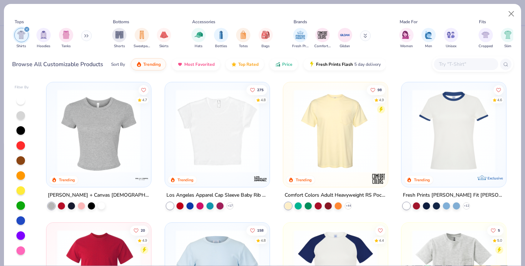
click at [214, 149] on img at bounding box center [217, 130] width 90 height 83
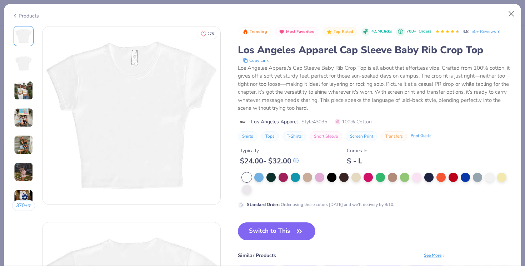
click at [21, 146] on img at bounding box center [23, 144] width 19 height 19
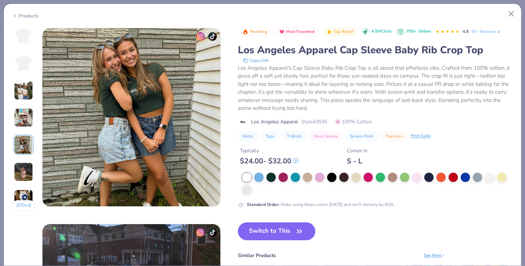
scroll to position [783, 0]
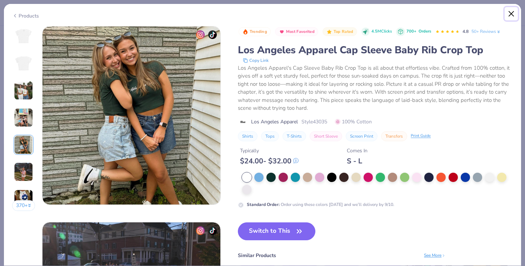
click at [509, 13] on button "Close" at bounding box center [512, 14] width 14 height 14
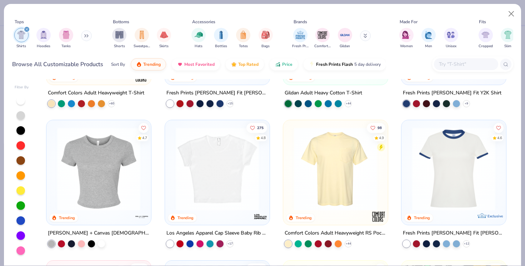
scroll to position [114, 0]
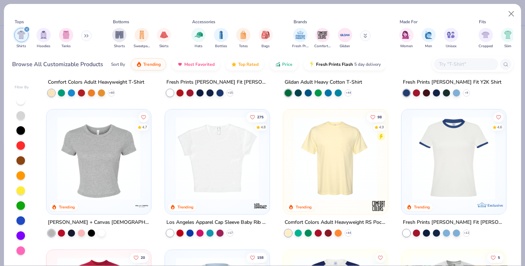
click at [220, 143] on img at bounding box center [217, 157] width 90 height 83
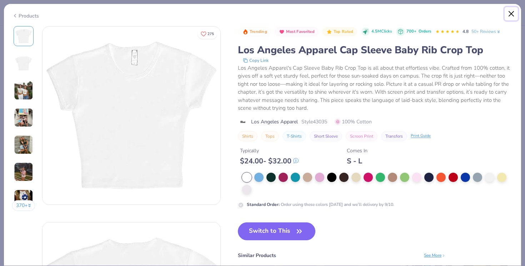
click at [508, 11] on button "Close" at bounding box center [512, 14] width 14 height 14
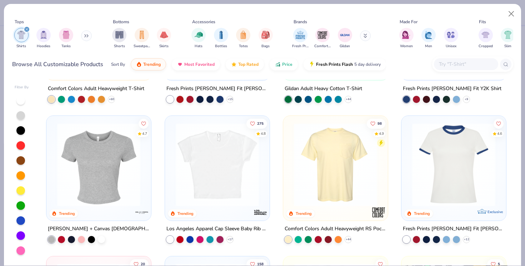
scroll to position [113, 0]
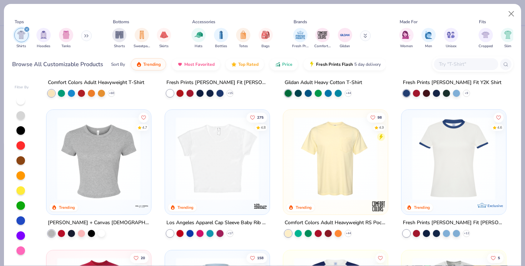
click at [227, 130] on img at bounding box center [217, 158] width 90 height 83
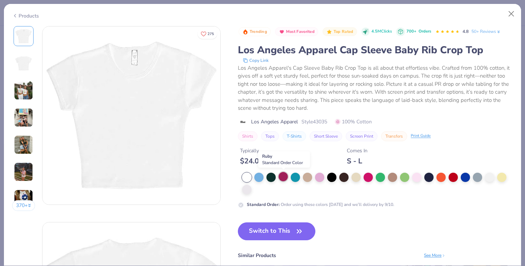
click at [286, 176] on div at bounding box center [283, 176] width 9 height 9
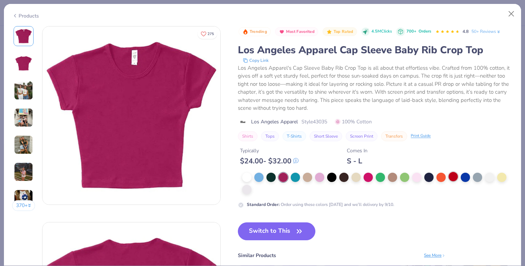
click at [453, 176] on div at bounding box center [453, 176] width 9 height 9
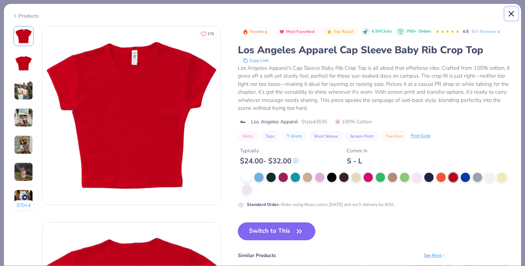
click at [509, 12] on button "Close" at bounding box center [512, 14] width 14 height 14
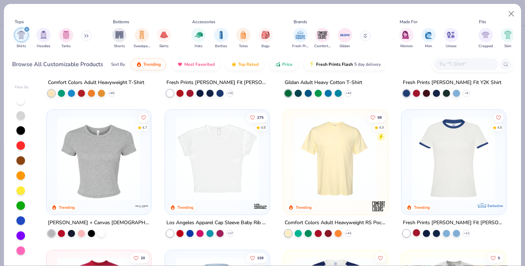
click at [414, 232] on div at bounding box center [416, 232] width 7 height 7
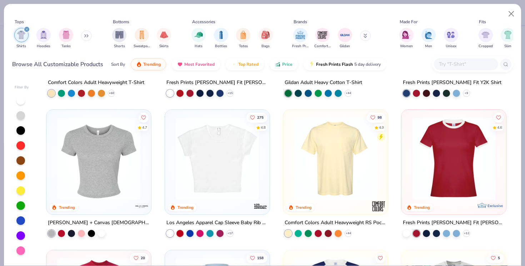
click at [464, 156] on img at bounding box center [454, 158] width 90 height 83
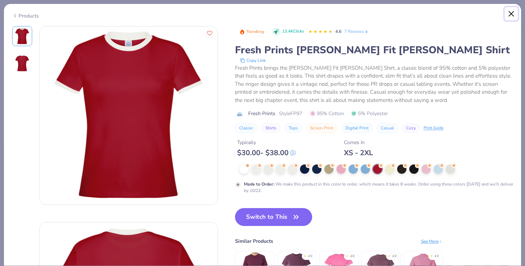
click at [512, 10] on button "Close" at bounding box center [512, 14] width 14 height 14
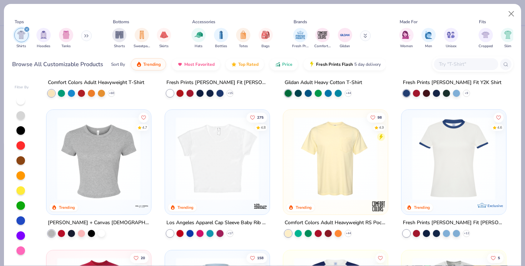
click at [25, 29] on div "filter for Shirts" at bounding box center [27, 29] width 6 height 6
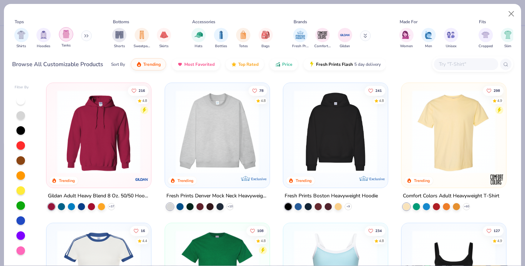
click at [66, 35] on img "filter for Tanks" at bounding box center [66, 34] width 8 height 8
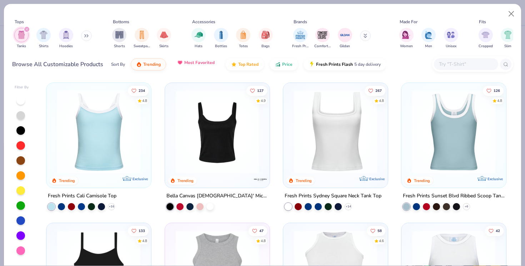
click at [204, 66] on button "Most Favorited" at bounding box center [196, 62] width 48 height 12
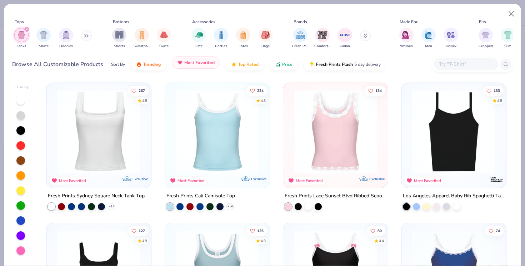
click at [210, 65] on span "Most Favorited" at bounding box center [199, 63] width 30 height 6
click at [239, 74] on div "Sort By Trending Most Favorited Top Rated Price Fresh Prints Flash 5 day delive…" at bounding box center [248, 64] width 275 height 20
click at [190, 67] on button "Most Favorited" at bounding box center [196, 62] width 48 height 12
click at [243, 66] on button "Top Rated" at bounding box center [245, 62] width 38 height 12
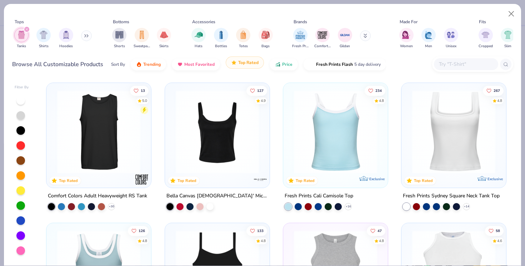
click at [251, 61] on span "Top Rated" at bounding box center [248, 63] width 20 height 6
click at [155, 60] on span "Trending" at bounding box center [152, 63] width 18 height 6
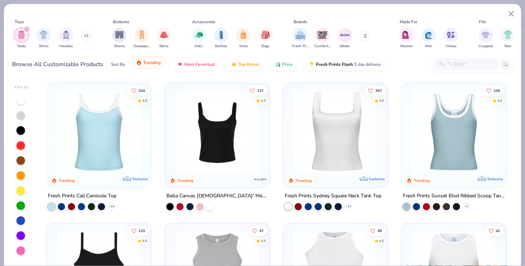
click at [155, 60] on span "Trending" at bounding box center [152, 63] width 18 height 6
click at [245, 58] on button "Top Rated" at bounding box center [245, 62] width 38 height 12
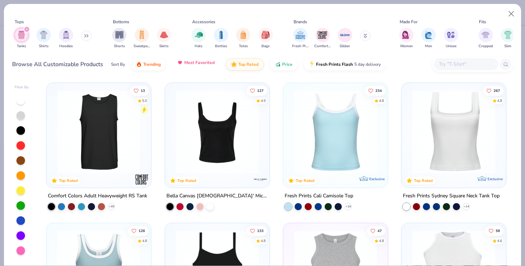
click at [195, 64] on span "Most Favorited" at bounding box center [199, 63] width 30 height 6
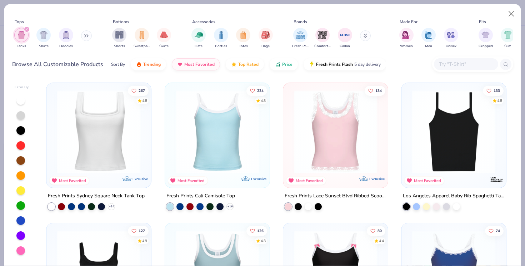
click at [464, 148] on img at bounding box center [454, 131] width 90 height 83
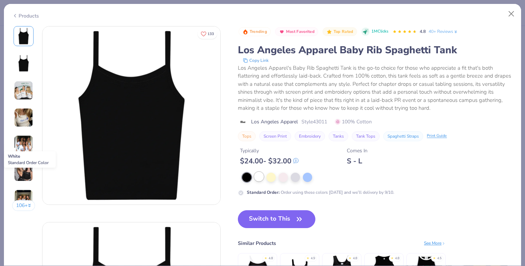
click at [257, 175] on div at bounding box center [258, 176] width 9 height 9
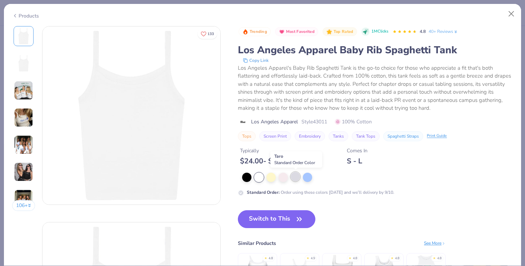
click at [298, 177] on div at bounding box center [295, 176] width 9 height 9
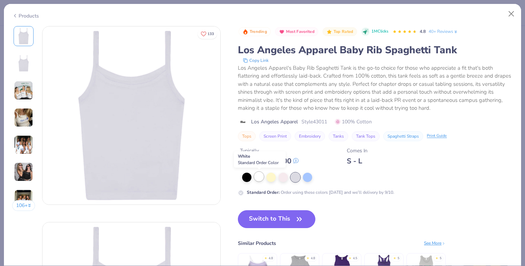
click at [256, 177] on div at bounding box center [258, 176] width 9 height 9
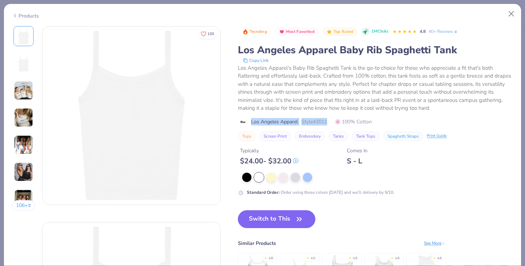
drag, startPoint x: 330, startPoint y: 123, endPoint x: 251, endPoint y: 123, distance: 78.2
click at [251, 123] on div "Los Angeles Apparel Style 43011 100% Cotton" at bounding box center [375, 122] width 275 height 8
copy div "Los Angeles Apparel Style 43011"
click at [415, 122] on div "Los Angeles Apparel Style 43011 100% Cotton" at bounding box center [375, 122] width 275 height 8
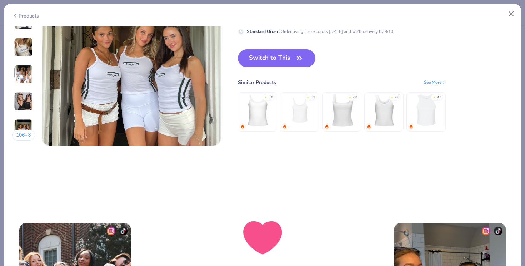
scroll to position [1085, 0]
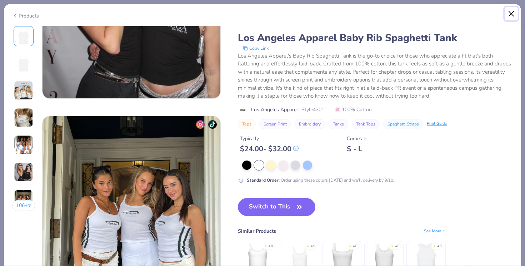
click at [509, 15] on button "Close" at bounding box center [512, 14] width 14 height 14
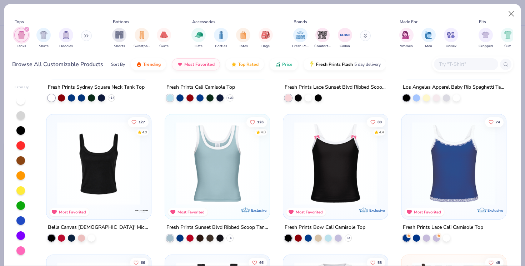
scroll to position [110, 0]
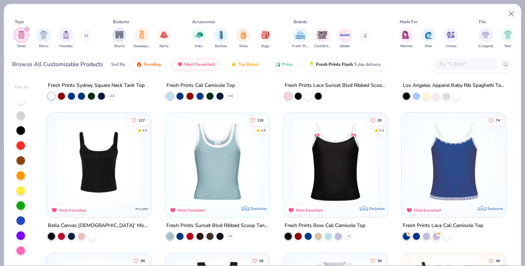
click at [121, 156] on img at bounding box center [99, 161] width 90 height 83
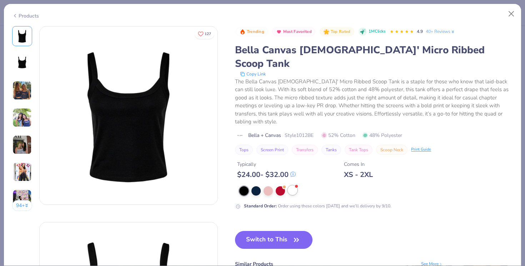
click at [291, 185] on div at bounding box center [292, 189] width 9 height 9
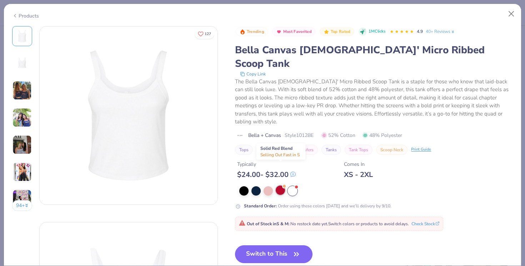
click at [283, 185] on div at bounding box center [280, 189] width 9 height 9
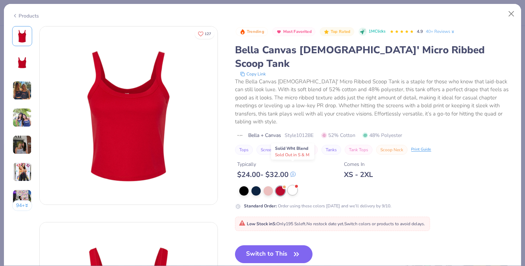
click at [291, 185] on div at bounding box center [292, 189] width 9 height 9
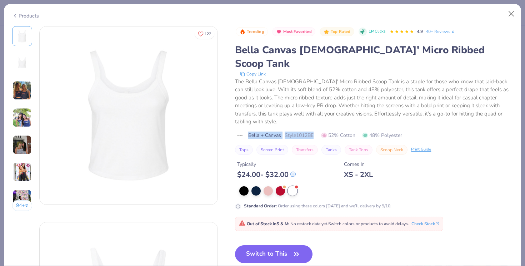
drag, startPoint x: 319, startPoint y: 114, endPoint x: 249, endPoint y: 115, distance: 69.3
click at [249, 131] on div "Bella + Canvas Style 1012BE 52% Cotton 48% Polyester" at bounding box center [374, 135] width 278 height 8
copy div "Bella + Canvas Style 1012BE"
click at [279, 185] on div at bounding box center [280, 189] width 9 height 9
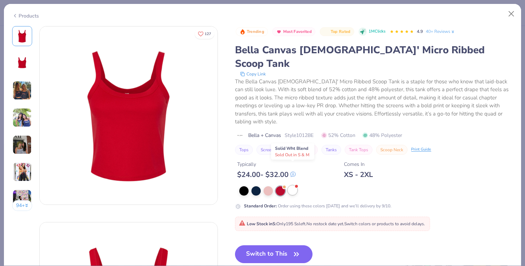
click at [291, 185] on div at bounding box center [292, 189] width 9 height 9
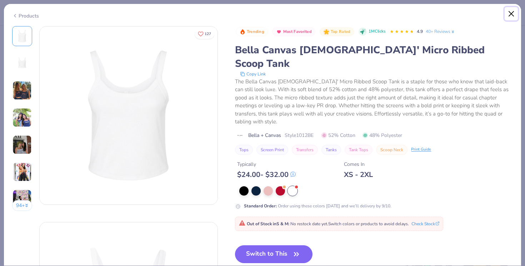
click at [512, 15] on button "Close" at bounding box center [512, 14] width 14 height 14
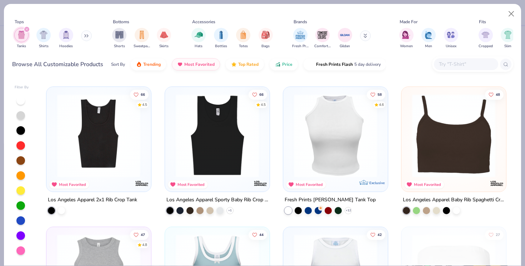
scroll to position [286, 0]
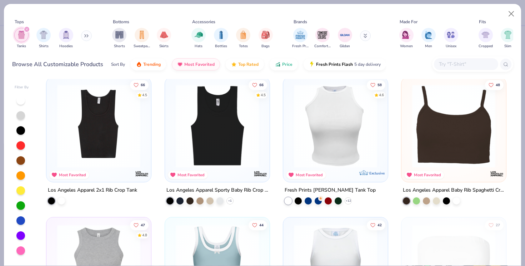
click at [132, 127] on img at bounding box center [99, 125] width 90 height 83
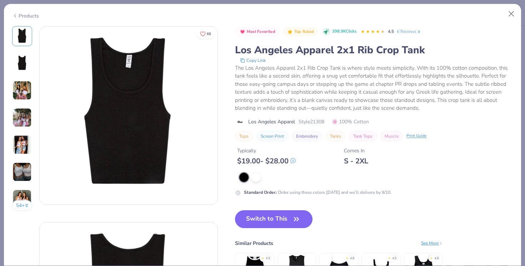
click at [26, 115] on img at bounding box center [22, 117] width 19 height 19
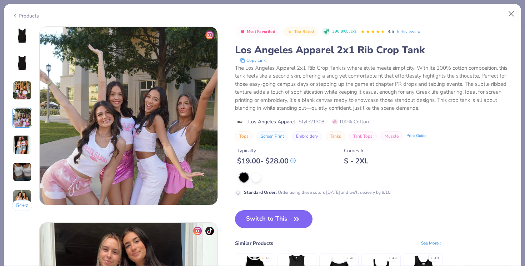
scroll to position [587, 0]
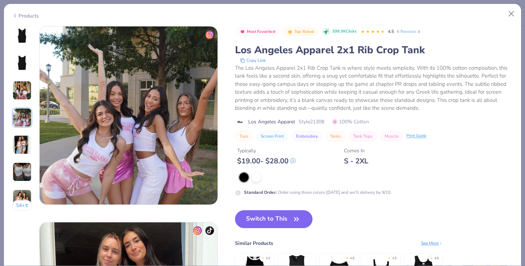
click at [19, 63] on img at bounding box center [22, 63] width 17 height 17
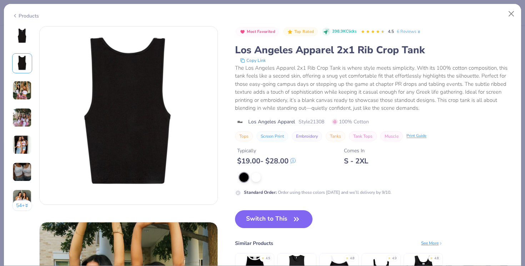
click at [23, 37] on img at bounding box center [22, 36] width 17 height 17
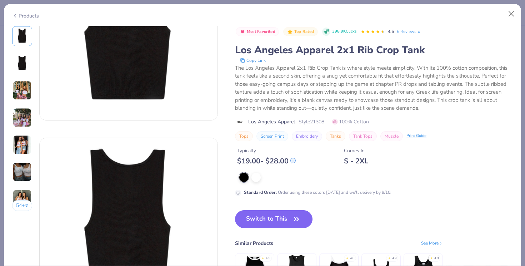
scroll to position [0, 0]
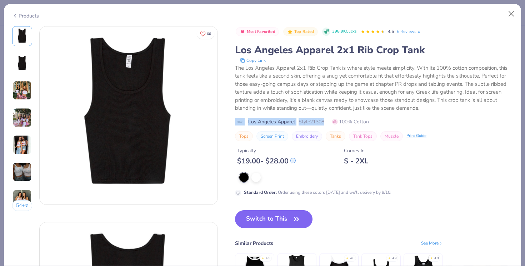
copy div "Los Angeles Apparel Style 21308"
drag, startPoint x: 327, startPoint y: 120, endPoint x: 244, endPoint y: 121, distance: 83.2
click at [244, 121] on div "Los Angeles Apparel Style 21308 100% Cotton" at bounding box center [374, 122] width 278 height 8
click at [21, 14] on div "Products" at bounding box center [25, 16] width 27 height 8
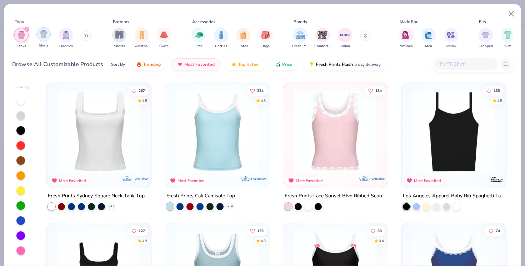
click at [45, 36] on img "filter for Shirts" at bounding box center [44, 34] width 8 height 8
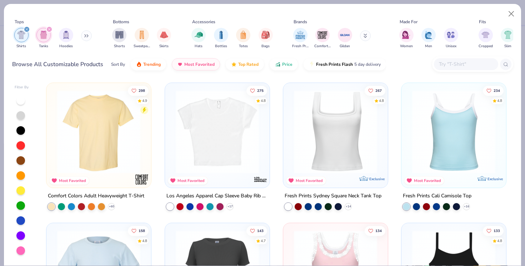
click at [26, 29] on icon "filter for Shirts" at bounding box center [27, 29] width 2 height 2
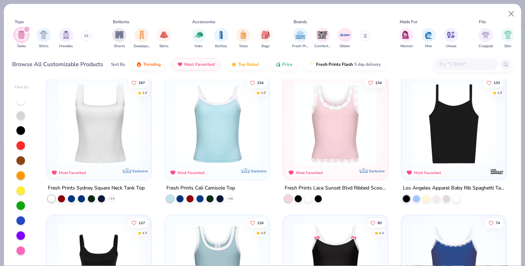
scroll to position [10, 0]
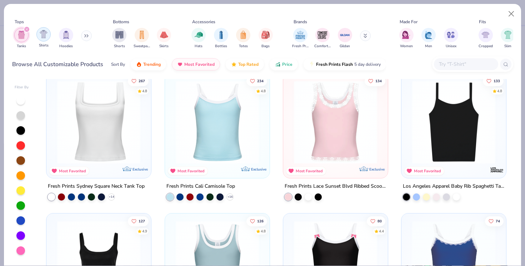
click at [45, 36] on img "filter for Shirts" at bounding box center [44, 34] width 8 height 8
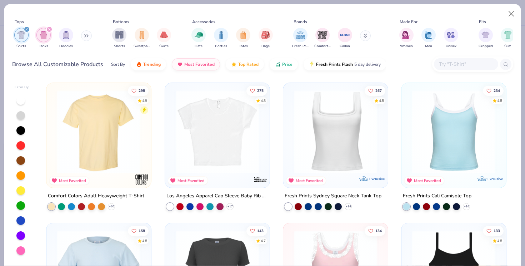
click at [44, 30] on div "filter for Tanks" at bounding box center [43, 35] width 14 height 14
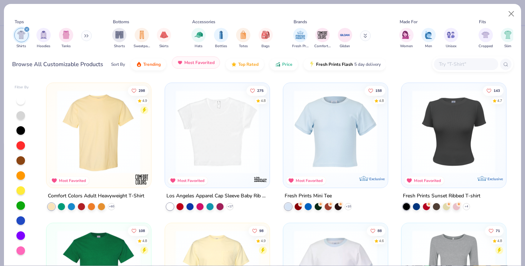
click at [205, 69] on div "Sort By Trending Most Favorited Top Rated Price Fresh Prints Flash 5 day delive…" at bounding box center [248, 64] width 275 height 20
click at [195, 60] on span "Most Favorited" at bounding box center [199, 63] width 30 height 6
click at [404, 37] on img "filter for Women" at bounding box center [406, 34] width 8 height 8
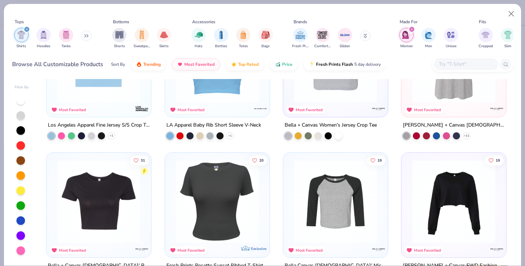
scroll to position [264, 0]
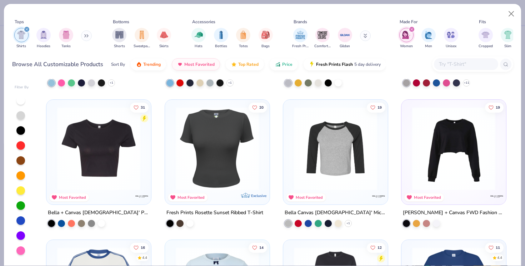
click at [265, 145] on div at bounding box center [218, 146] width 98 height 87
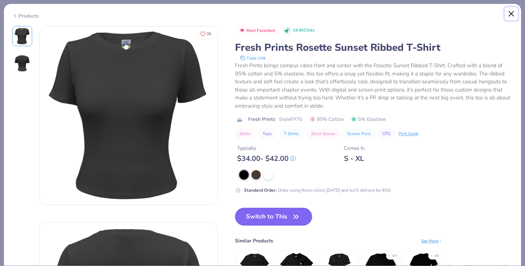
click at [511, 12] on button "Close" at bounding box center [512, 14] width 14 height 14
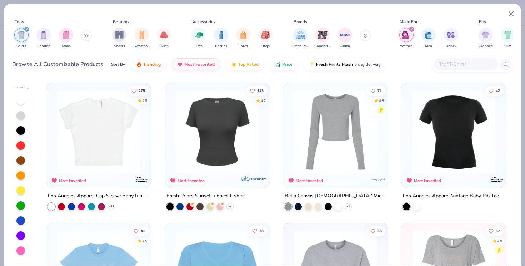
click at [343, 155] on img at bounding box center [335, 131] width 90 height 83
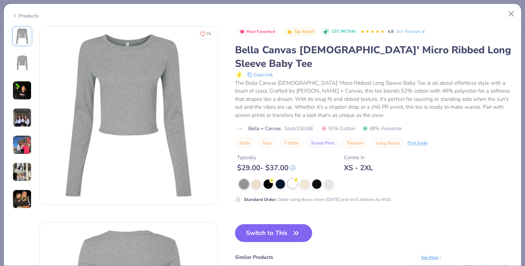
click at [291, 179] on div at bounding box center [292, 183] width 9 height 9
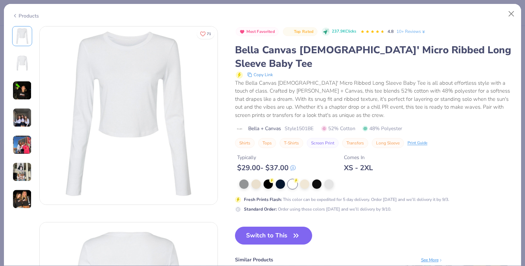
click at [21, 115] on img at bounding box center [22, 117] width 19 height 19
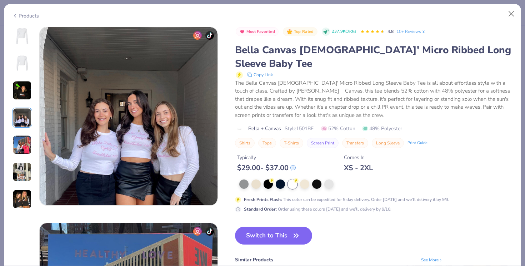
scroll to position [587, 0]
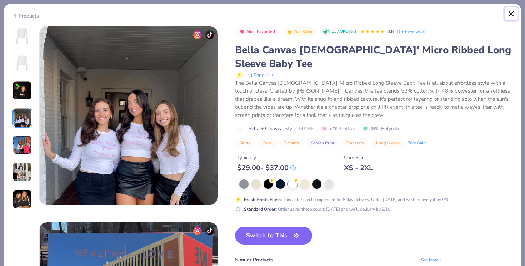
click at [508, 11] on button "Close" at bounding box center [512, 14] width 14 height 14
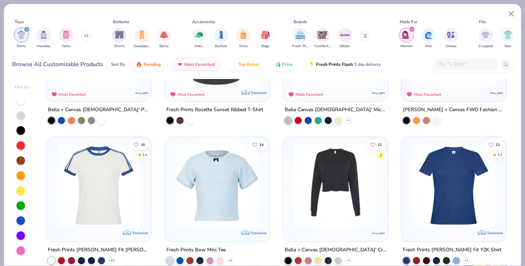
scroll to position [390, 0]
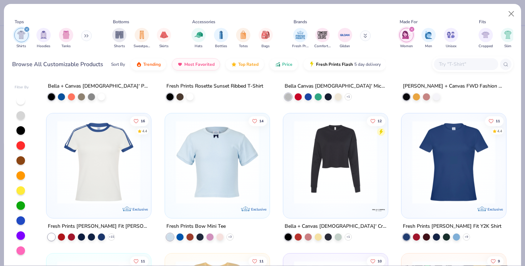
click at [106, 146] on img at bounding box center [99, 161] width 90 height 83
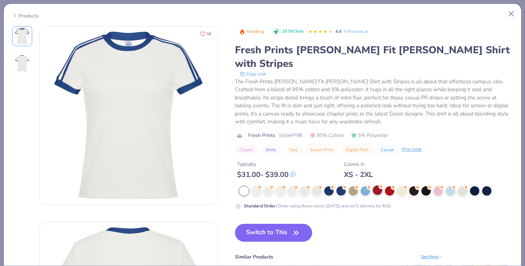
click at [375, 185] on div at bounding box center [377, 189] width 9 height 9
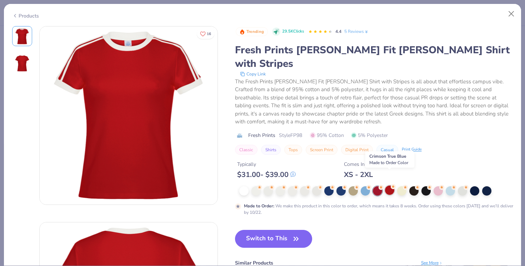
click at [387, 185] on div at bounding box center [389, 189] width 9 height 9
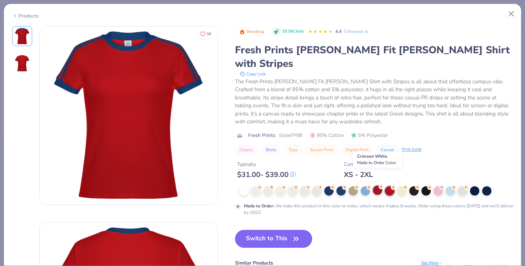
click at [379, 185] on div at bounding box center [377, 189] width 9 height 9
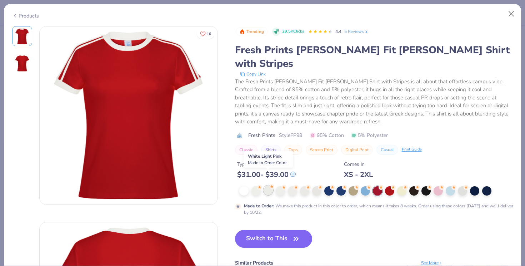
click at [271, 185] on div at bounding box center [268, 189] width 9 height 9
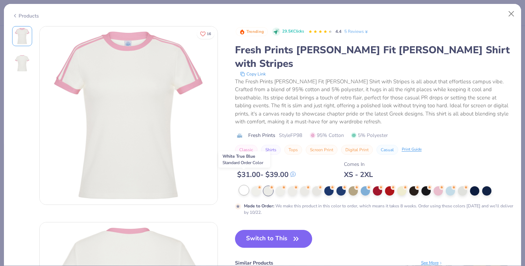
click at [246, 185] on div at bounding box center [243, 189] width 9 height 9
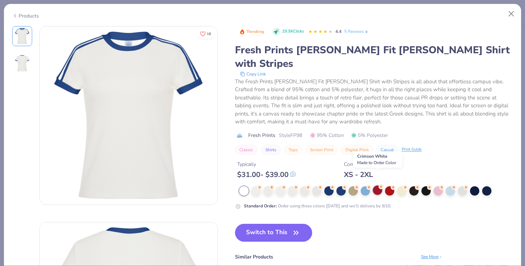
click at [378, 185] on div at bounding box center [377, 189] width 9 height 9
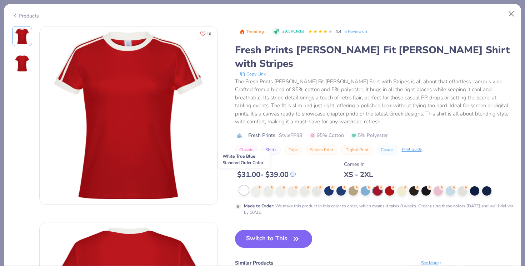
click at [247, 185] on div at bounding box center [243, 189] width 9 height 9
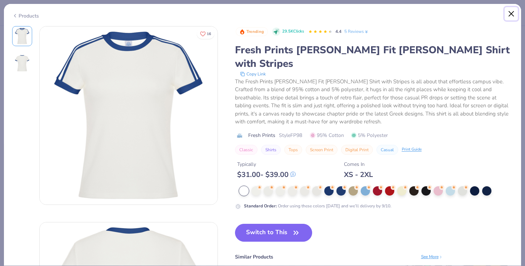
click at [513, 12] on button "Close" at bounding box center [512, 14] width 14 height 14
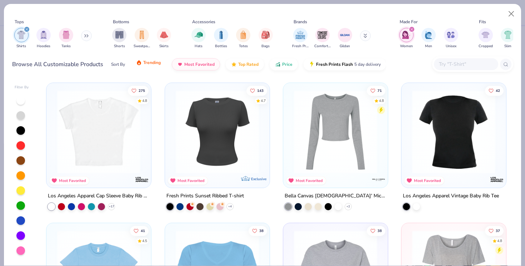
click at [155, 64] on span "Trending" at bounding box center [152, 63] width 18 height 6
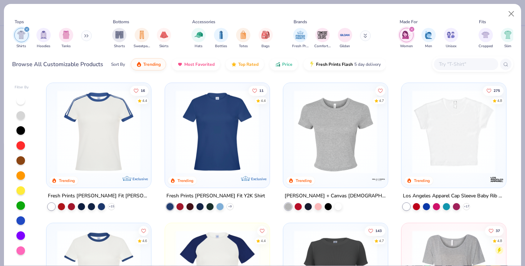
click at [200, 125] on img at bounding box center [217, 131] width 90 height 83
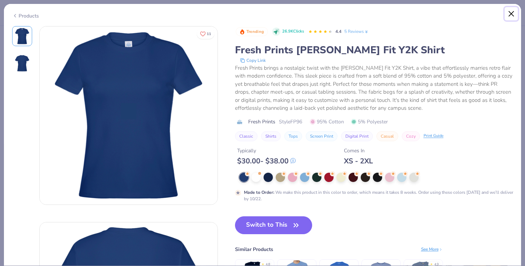
click at [509, 10] on button "Close" at bounding box center [512, 14] width 14 height 14
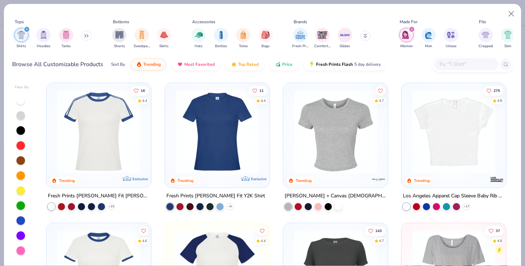
click at [326, 119] on img at bounding box center [335, 131] width 90 height 83
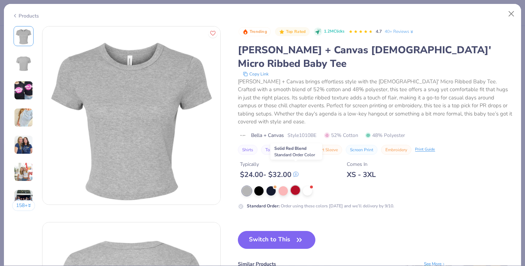
click at [295, 185] on div at bounding box center [295, 189] width 9 height 9
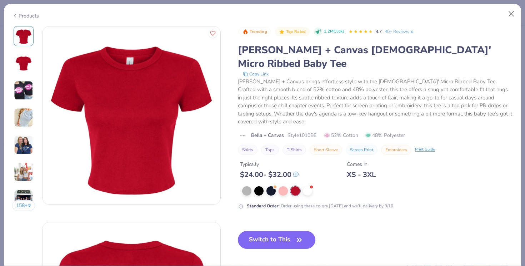
click at [24, 140] on img at bounding box center [23, 144] width 19 height 19
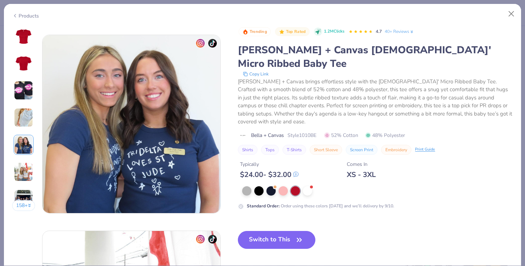
scroll to position [783, 0]
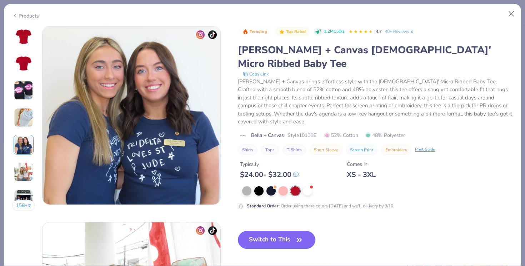
click at [24, 56] on img at bounding box center [23, 63] width 17 height 17
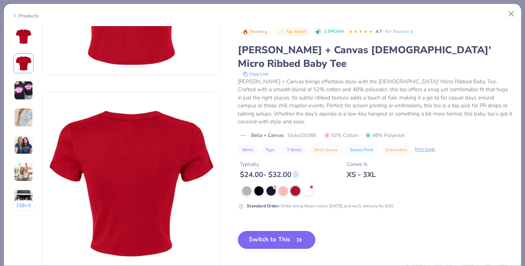
scroll to position [0, 0]
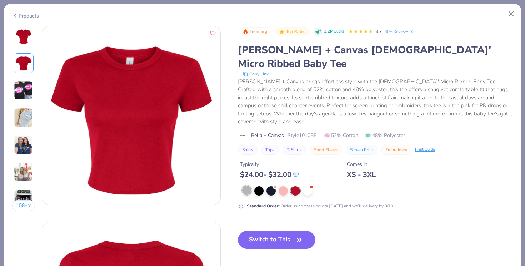
click at [249, 185] on div at bounding box center [246, 189] width 9 height 9
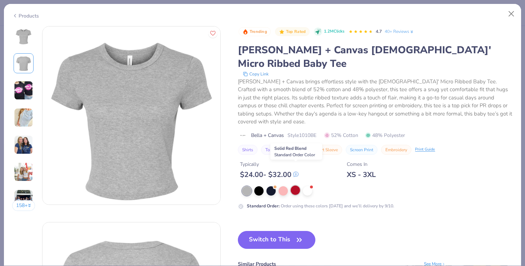
click at [300, 185] on div at bounding box center [295, 189] width 9 height 9
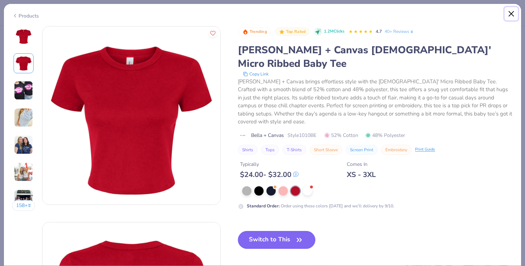
click at [512, 12] on button "Close" at bounding box center [512, 14] width 14 height 14
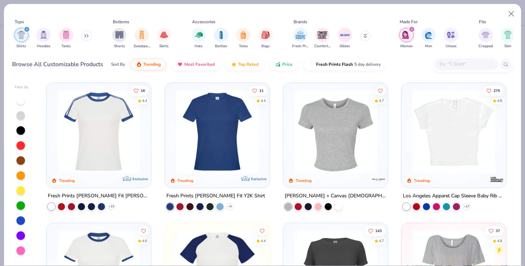
click at [423, 124] on img at bounding box center [454, 131] width 90 height 83
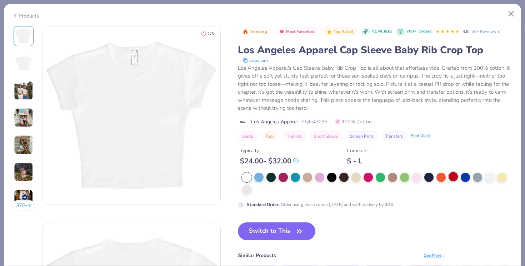
click at [452, 174] on div at bounding box center [453, 176] width 9 height 9
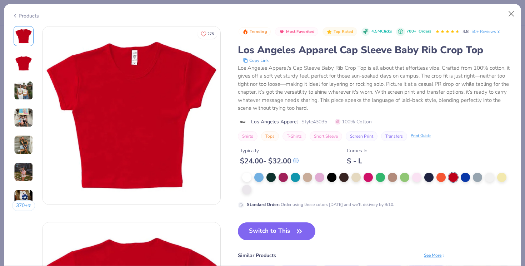
click at [20, 110] on img at bounding box center [23, 117] width 19 height 19
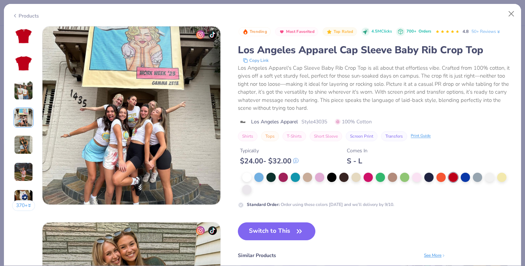
click at [21, 147] on img at bounding box center [23, 144] width 19 height 19
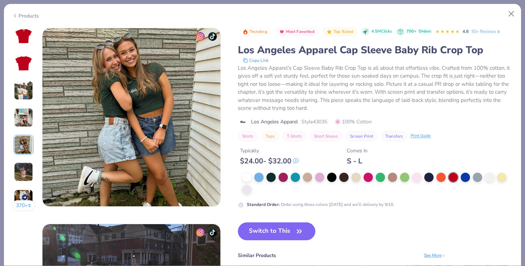
scroll to position [783, 0]
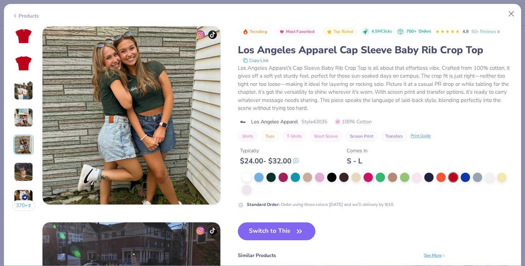
click at [21, 166] on img at bounding box center [23, 171] width 19 height 19
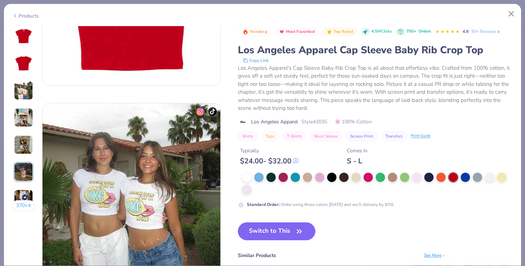
scroll to position [0, 0]
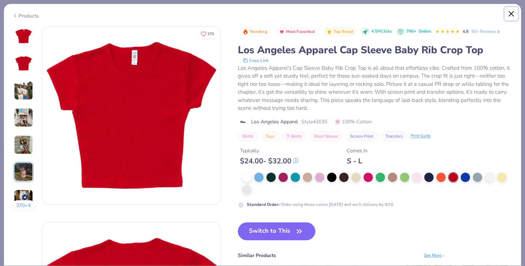
click at [512, 14] on button "Close" at bounding box center [512, 14] width 14 height 14
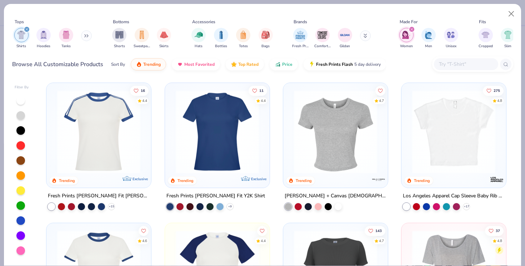
click at [333, 122] on img at bounding box center [335, 131] width 90 height 83
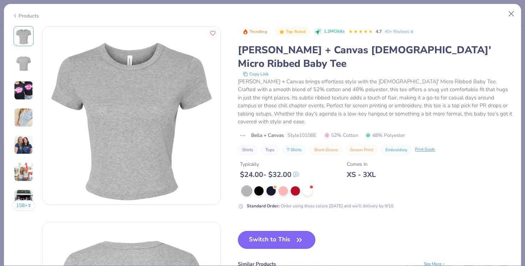
click at [270, 231] on button "Switch to This" at bounding box center [277, 240] width 78 height 18
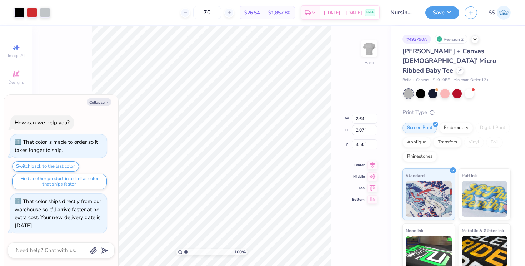
type textarea "x"
type input "2.36"
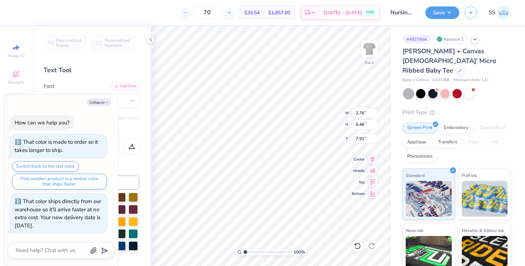
type textarea "x"
type input "5.80"
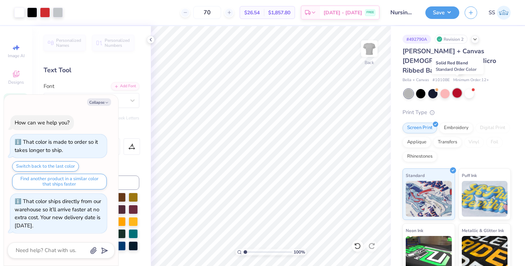
click at [461, 88] on div at bounding box center [457, 92] width 9 height 9
click at [469, 88] on div at bounding box center [469, 92] width 9 height 9
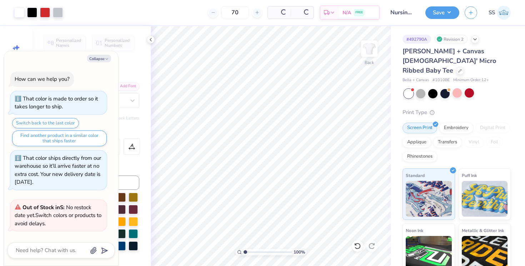
scroll to position [142, 0]
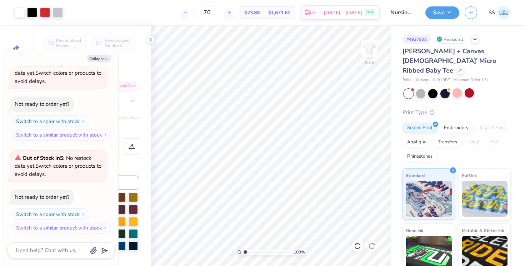
click at [415, 89] on div at bounding box center [457, 93] width 107 height 9
click at [420, 88] on div at bounding box center [420, 92] width 9 height 9
click at [421, 88] on div at bounding box center [420, 92] width 9 height 9
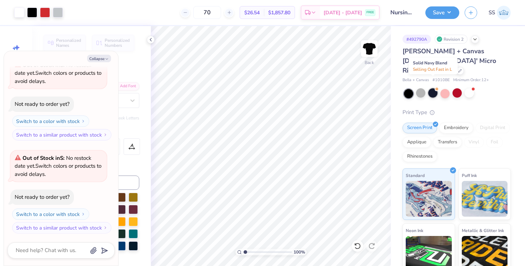
click at [436, 87] on span at bounding box center [437, 89] width 4 height 4
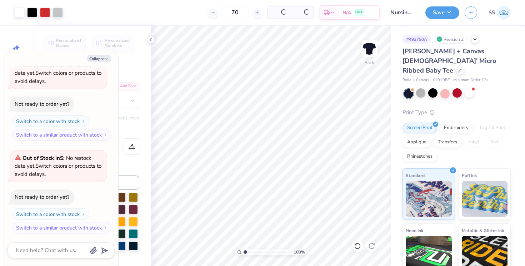
scroll to position [235, 0]
click at [460, 88] on div at bounding box center [457, 92] width 9 height 9
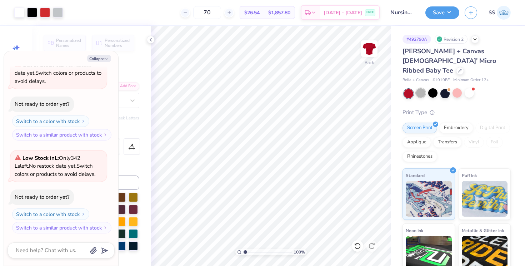
click at [420, 88] on div at bounding box center [420, 92] width 9 height 9
click at [434, 15] on button "Save" at bounding box center [442, 11] width 34 height 13
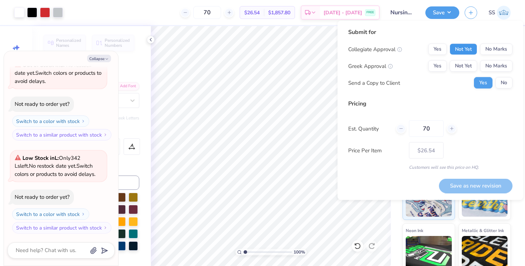
click at [473, 46] on button "Not Yet" at bounding box center [464, 49] width 28 height 11
click at [493, 66] on button "No Marks" at bounding box center [496, 65] width 33 height 11
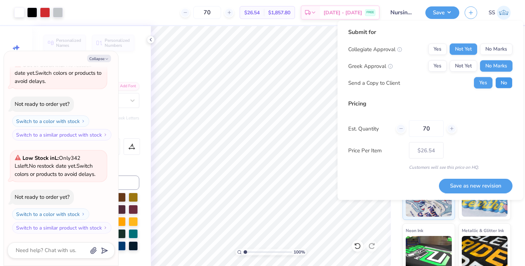
click at [503, 82] on button "No" at bounding box center [503, 82] width 17 height 11
type textarea "x"
click at [480, 186] on button "Save as new revision" at bounding box center [476, 185] width 74 height 15
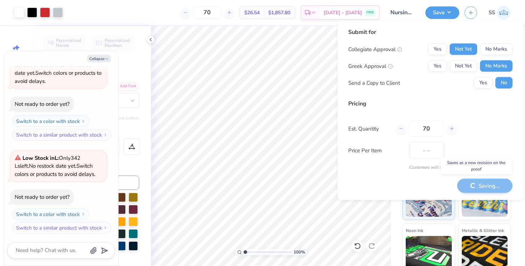
type input "$26.54"
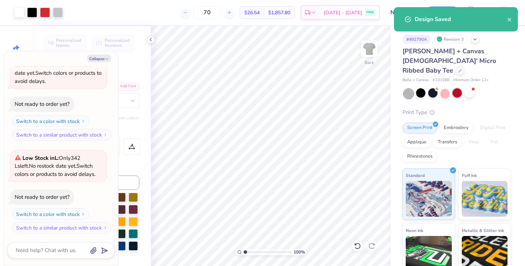
click at [458, 88] on div at bounding box center [457, 92] width 9 height 9
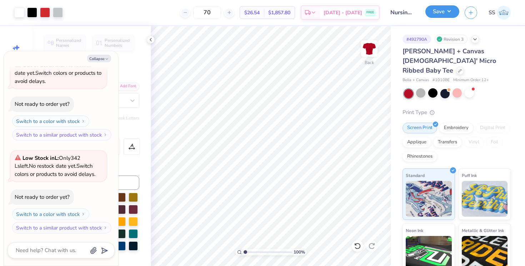
click at [443, 17] on button "Save" at bounding box center [442, 11] width 34 height 13
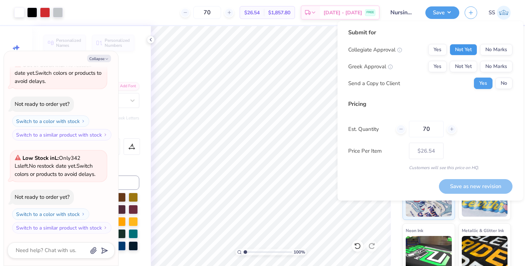
click at [470, 53] on button "Not Yet" at bounding box center [464, 49] width 28 height 11
click at [495, 59] on div "Collegiate Approval Yes Not Yet No Marks Greek Approval Yes Not Yet No Marks Se…" at bounding box center [430, 66] width 164 height 45
click at [495, 67] on button "No Marks" at bounding box center [496, 66] width 33 height 11
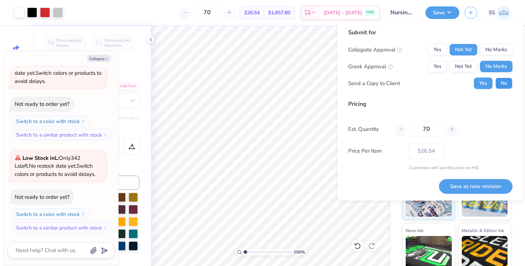
click at [504, 81] on button "No" at bounding box center [503, 83] width 17 height 11
type textarea "x"
click at [478, 182] on button "Save as new revision" at bounding box center [476, 186] width 74 height 15
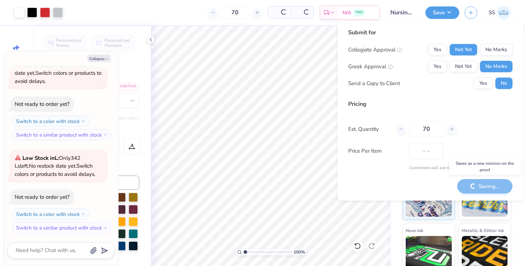
type input "$26.54"
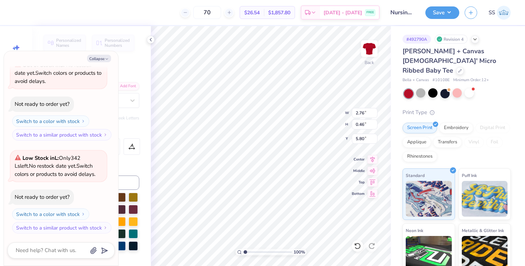
type textarea "x"
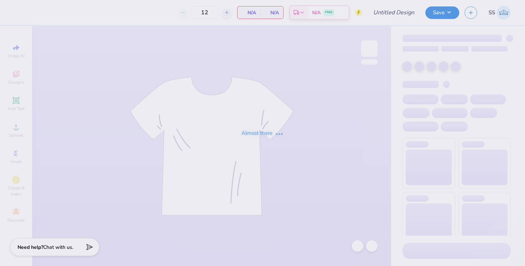
type input "Nursing Tanks"
type input "70"
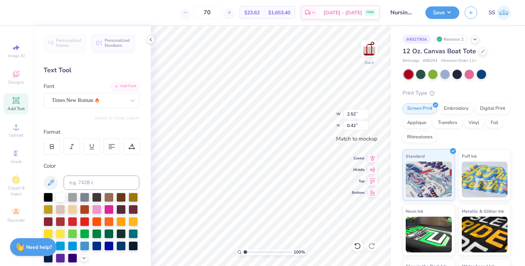
type input "2.40"
type input "2.78"
type input "2.65"
type input "3.08"
type input "2.64"
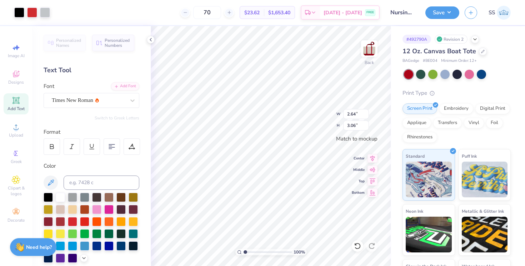
type input "3.07"
type input "2.76"
type input "0.46"
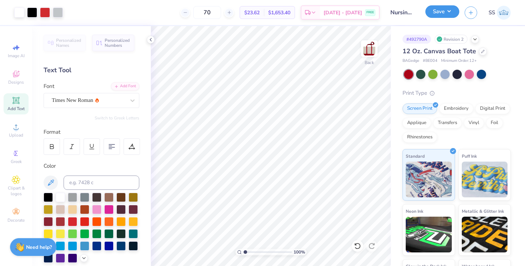
click at [439, 9] on button "Save" at bounding box center [442, 11] width 34 height 13
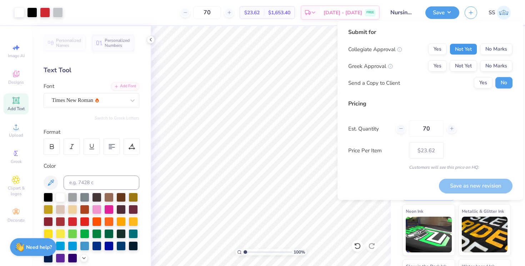
click at [469, 50] on button "Not Yet" at bounding box center [464, 49] width 28 height 11
click at [489, 64] on button "No Marks" at bounding box center [496, 65] width 33 height 11
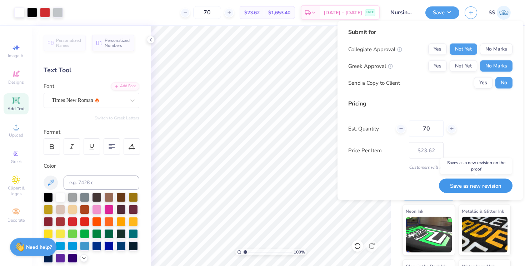
click at [467, 184] on button "Save as new revision" at bounding box center [476, 185] width 74 height 15
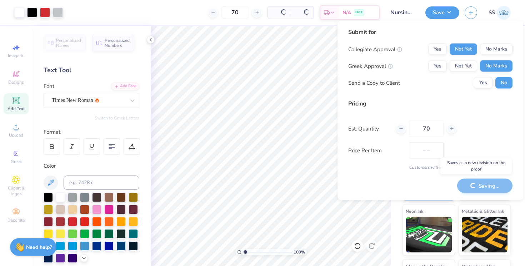
type input "$23.62"
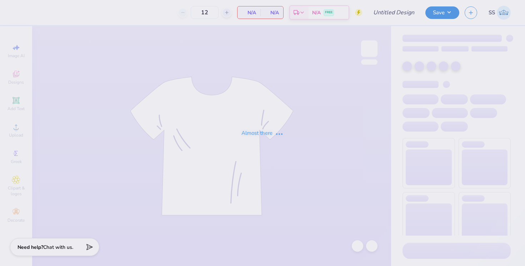
type input "Nursing Tanks"
type input "70"
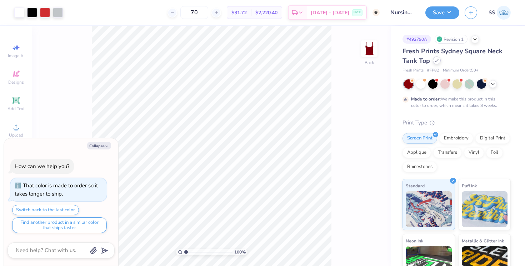
click at [437, 59] on icon at bounding box center [436, 60] width 3 height 3
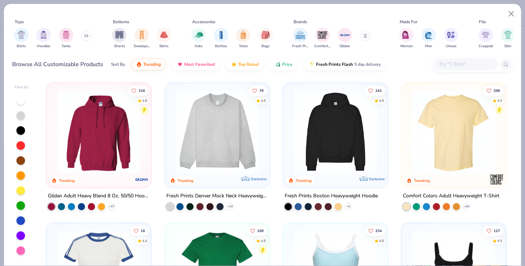
type textarea "x"
click at [449, 61] on input "text" at bounding box center [465, 64] width 55 height 8
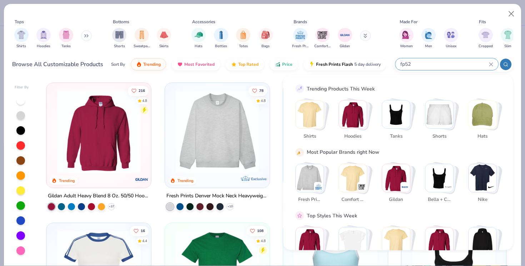
type input "fp52"
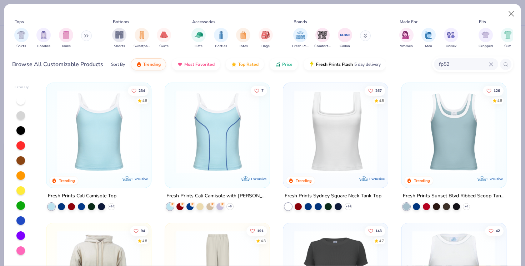
click at [124, 139] on img at bounding box center [99, 131] width 90 height 83
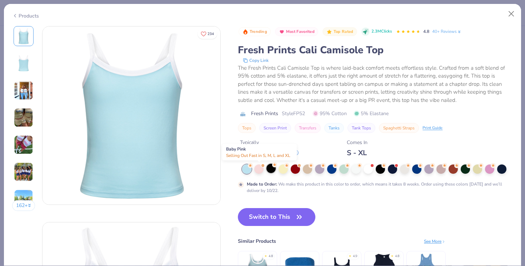
click at [268, 166] on div at bounding box center [270, 168] width 9 height 9
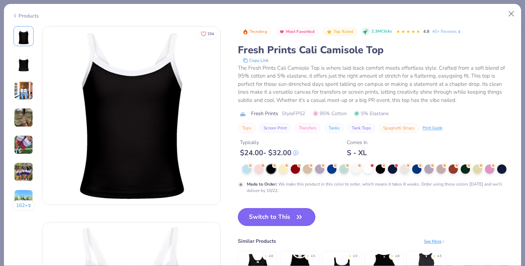
click at [276, 216] on button "Switch to This" at bounding box center [277, 217] width 78 height 18
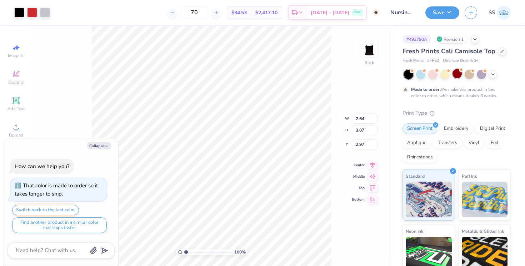
click at [457, 73] on div at bounding box center [457, 73] width 9 height 9
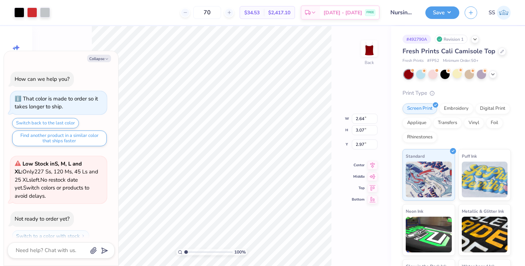
scroll to position [65, 0]
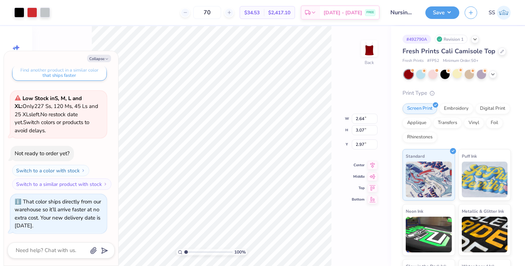
click at [348, 134] on div "100 % Back W 2.64 2.64 " H 3.07 3.07 " Y 2.97 2.97 " Center Middle Top Bottom" at bounding box center [211, 146] width 359 height 240
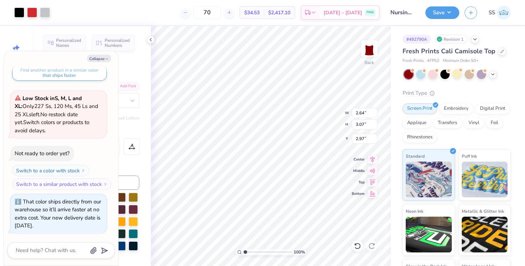
type textarea "x"
type input "2.42"
type textarea "x"
type input "2.76"
type input "0.46"
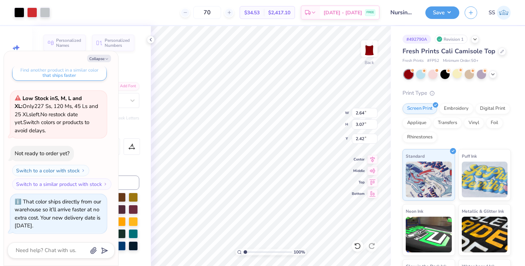
type input "6.54"
type textarea "x"
type input "5.75"
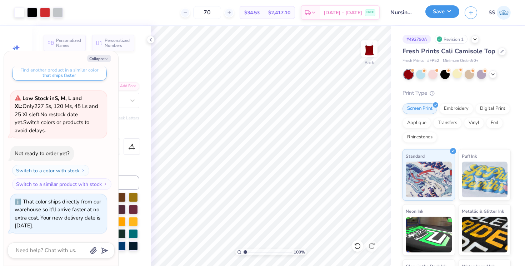
click at [441, 9] on button "Save" at bounding box center [442, 11] width 34 height 13
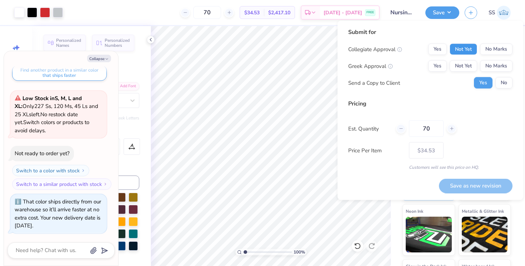
click at [469, 48] on button "Not Yet" at bounding box center [464, 49] width 28 height 11
click at [488, 64] on button "No Marks" at bounding box center [496, 65] width 33 height 11
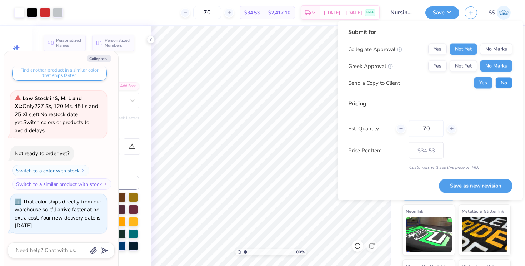
click at [497, 80] on button "No" at bounding box center [503, 82] width 17 height 11
type textarea "x"
click at [470, 184] on button "Save as new revision" at bounding box center [476, 185] width 74 height 15
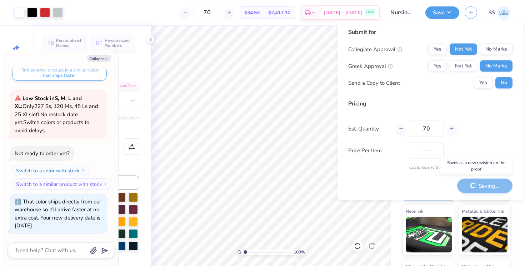
type input "$34.53"
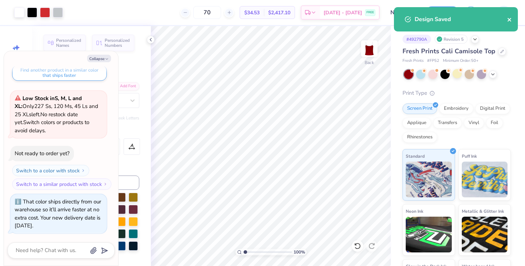
click at [510, 19] on icon "close" at bounding box center [509, 20] width 5 height 6
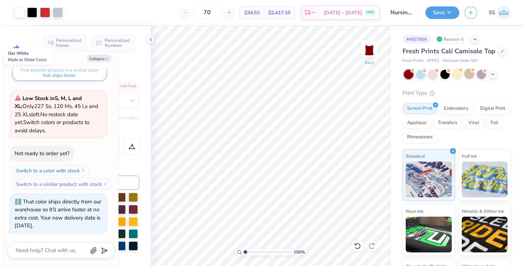
click at [470, 75] on div at bounding box center [469, 73] width 9 height 9
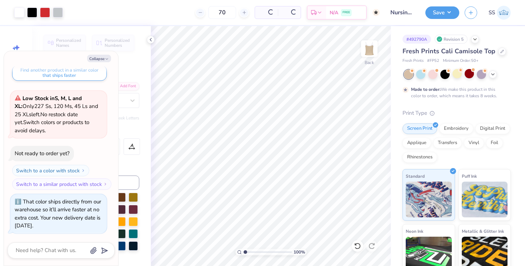
scroll to position [133, 0]
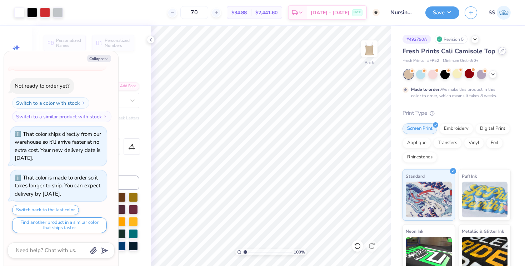
click at [498, 51] on div at bounding box center [502, 51] width 8 height 8
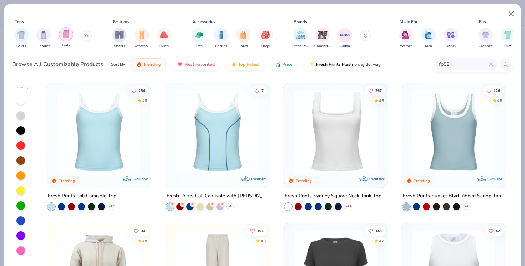
click at [66, 40] on div "filter for Tanks" at bounding box center [66, 34] width 14 height 14
type textarea "x"
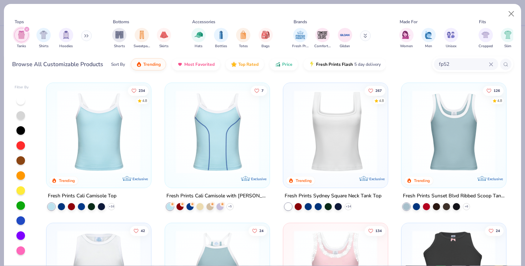
click at [368, 36] on button at bounding box center [365, 35] width 11 height 11
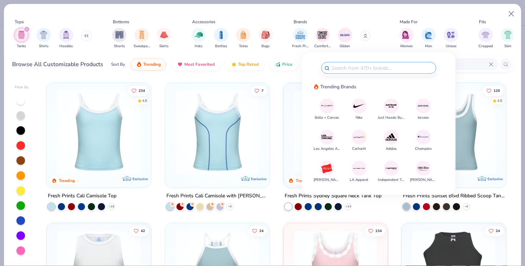
type input "n"
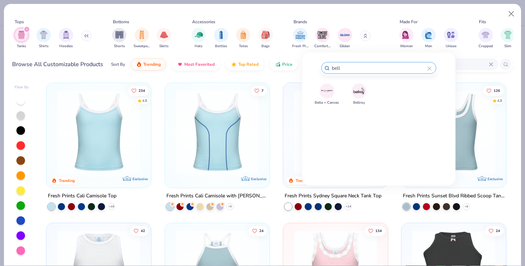
type input "bell"
click at [323, 86] on img at bounding box center [327, 91] width 13 height 13
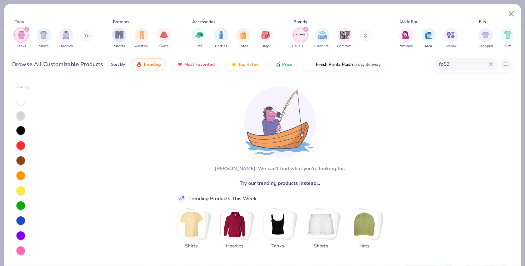
click at [26, 30] on icon "filter for Tanks" at bounding box center [27, 29] width 2 height 2
type textarea "x"
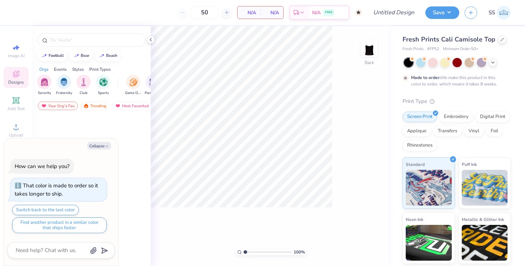
type textarea "x"
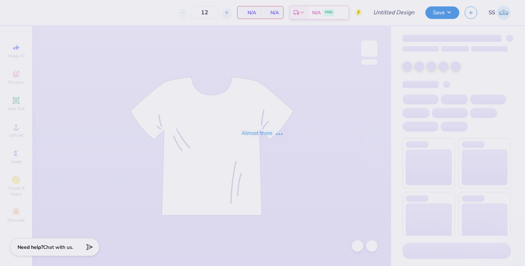
type input "Nursing Tanks"
type input "70"
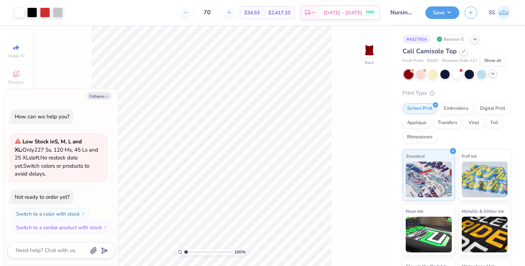
click at [491, 71] on icon at bounding box center [493, 74] width 6 height 6
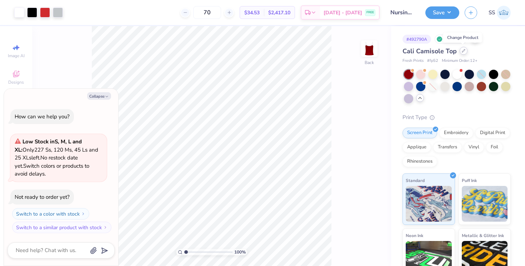
click at [462, 52] on icon at bounding box center [464, 51] width 4 height 4
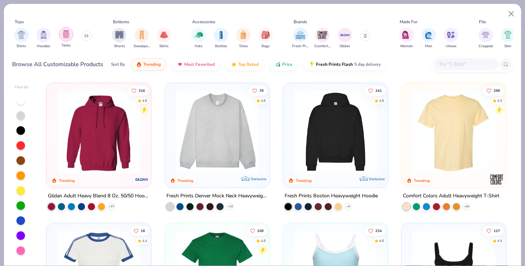
click at [64, 36] on img "filter for Tanks" at bounding box center [66, 34] width 8 height 8
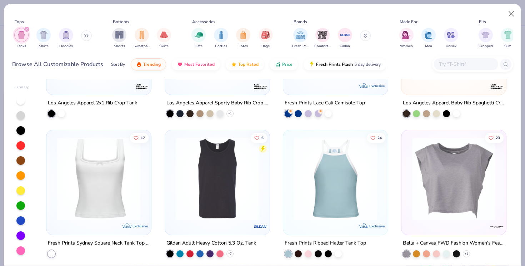
scroll to position [442, 0]
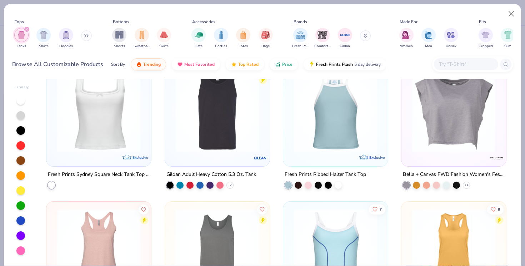
click at [142, 149] on img at bounding box center [99, 110] width 90 height 83
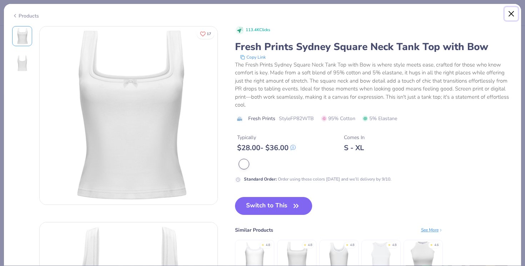
click at [509, 12] on button "Close" at bounding box center [512, 14] width 14 height 14
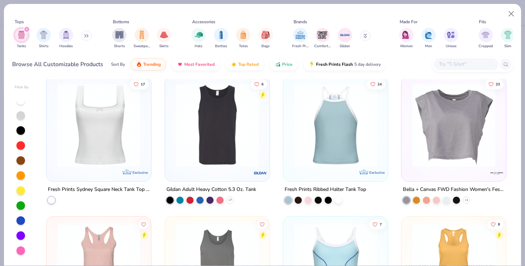
scroll to position [380, 0]
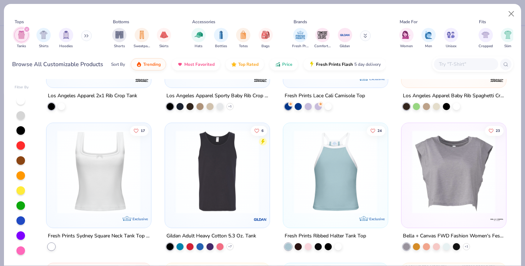
click at [62, 171] on img at bounding box center [99, 171] width 90 height 83
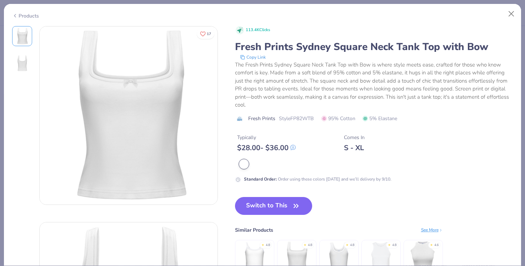
click at [18, 66] on img at bounding box center [22, 63] width 17 height 17
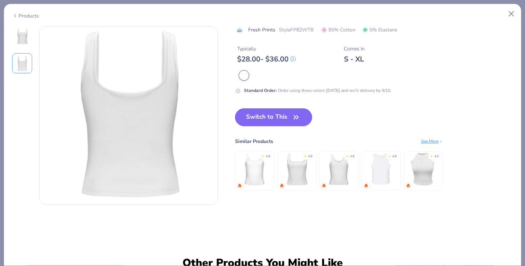
click at [24, 39] on img at bounding box center [22, 36] width 17 height 17
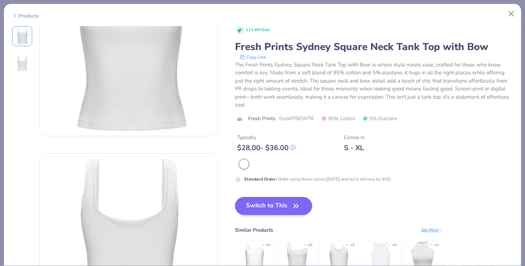
scroll to position [98, 0]
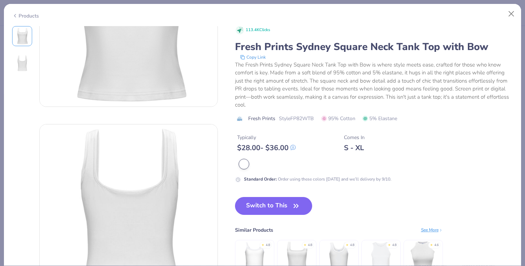
click at [388, 256] on img at bounding box center [381, 258] width 34 height 34
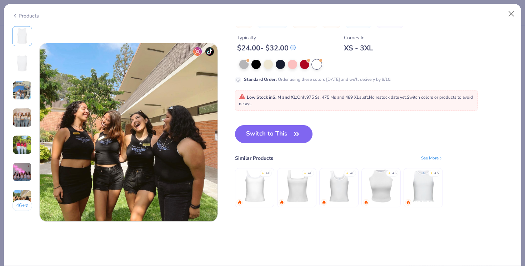
scroll to position [1161, 0]
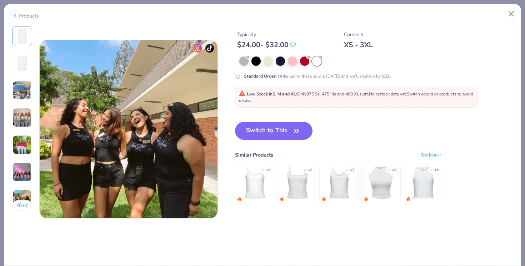
click at [389, 184] on img at bounding box center [381, 183] width 34 height 34
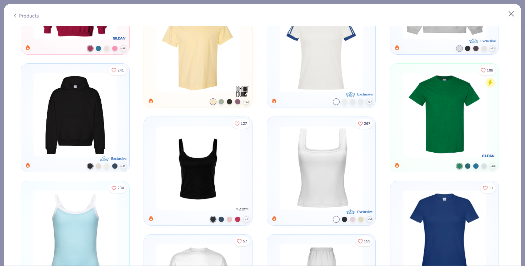
scroll to position [2261, 0]
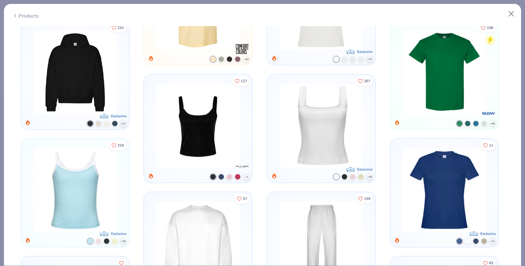
click at [445, 194] on img at bounding box center [444, 189] width 89 height 83
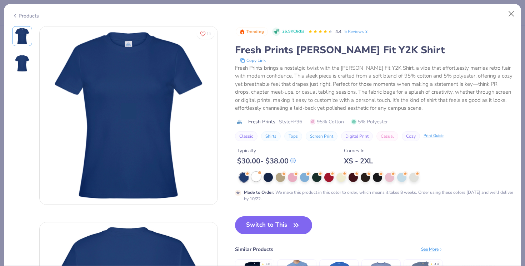
click at [255, 176] on div at bounding box center [255, 176] width 9 height 9
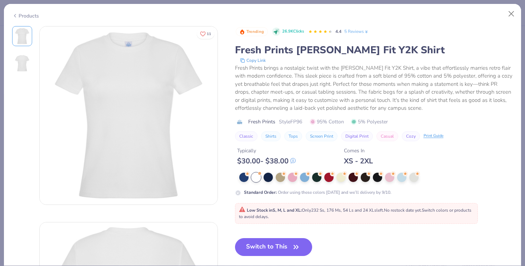
click at [25, 58] on img at bounding box center [22, 63] width 17 height 17
click at [513, 13] on button "Close" at bounding box center [512, 14] width 14 height 14
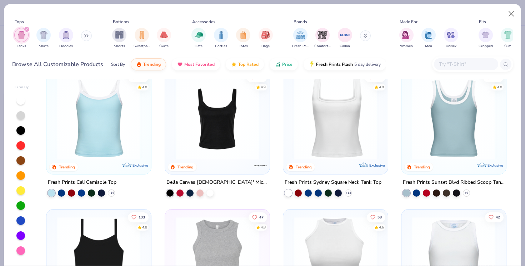
scroll to position [13, 0]
click at [356, 106] on img at bounding box center [335, 118] width 90 height 83
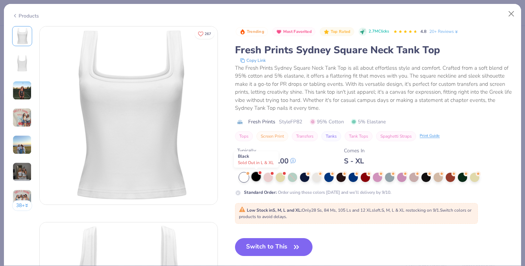
click at [258, 179] on div at bounding box center [255, 176] width 9 height 9
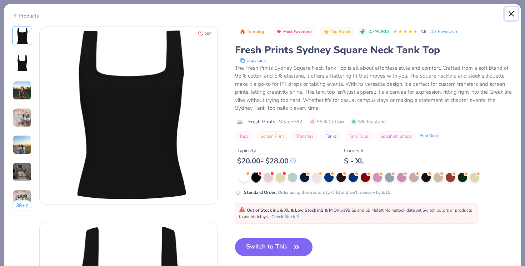
click at [513, 14] on button "Close" at bounding box center [512, 14] width 14 height 14
type textarea "x"
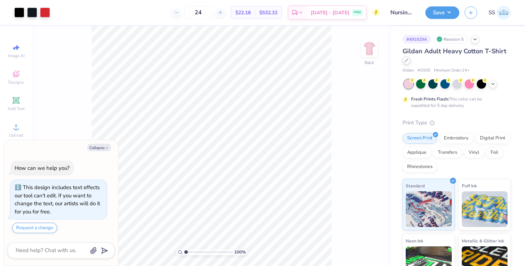
click at [407, 61] on icon at bounding box center [407, 61] width 4 height 4
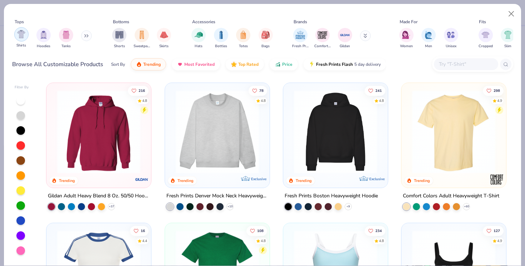
click at [23, 34] on img "filter for Shirts" at bounding box center [21, 34] width 8 height 8
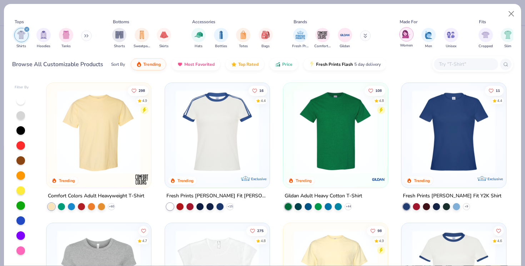
click at [404, 35] on img "filter for Women" at bounding box center [406, 34] width 8 height 8
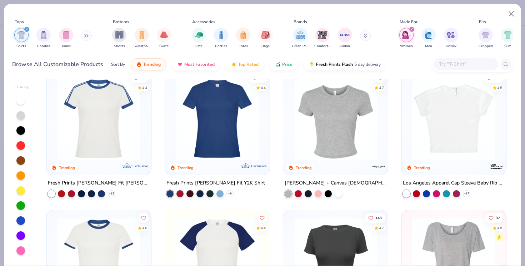
scroll to position [14, 0]
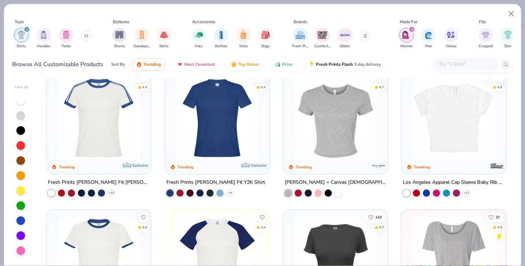
click at [239, 139] on div at bounding box center [307, 117] width 271 height 83
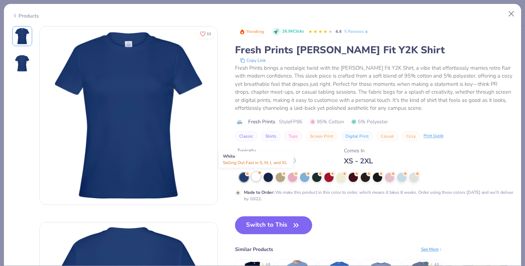
click at [259, 176] on div at bounding box center [255, 176] width 9 height 9
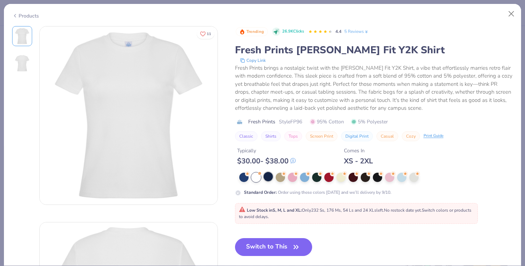
click at [270, 176] on div at bounding box center [268, 176] width 9 height 9
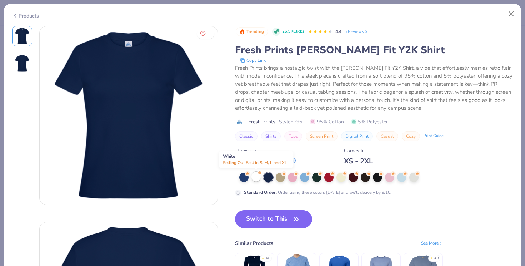
click at [257, 176] on div at bounding box center [255, 176] width 9 height 9
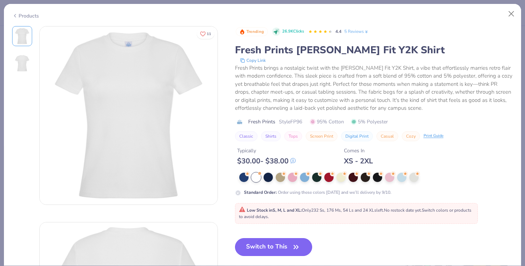
click at [283, 251] on button "Switch to This" at bounding box center [274, 247] width 78 height 18
type textarea "x"
type input "50"
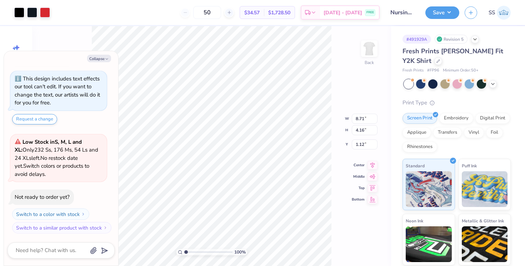
type textarea "x"
type input "7.82"
type input "3.74"
type input "1.54"
type textarea "x"
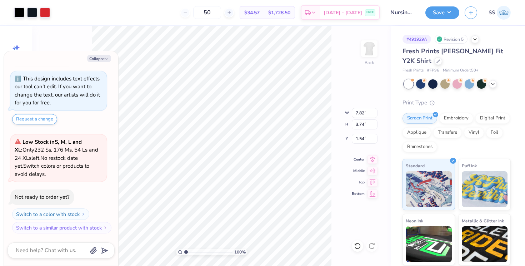
type input "8.72"
type input "4.17"
type input "1.11"
type textarea "x"
type input "0.92"
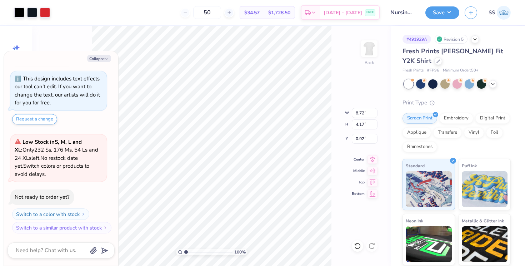
type textarea "x"
type input "1.75"
type textarea "x"
type input "2.21"
type textarea "x"
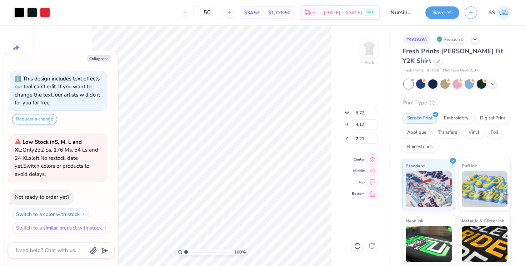
type input "8.71"
type input "4.16"
type input "2.22"
type textarea "x"
type input "0.92"
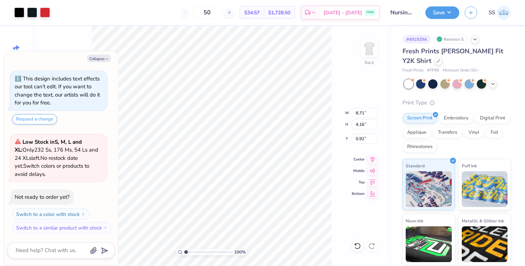
type textarea "x"
type input "3.00"
type textarea "x"
type input "0.92"
click at [435, 16] on button "Save" at bounding box center [442, 11] width 34 height 13
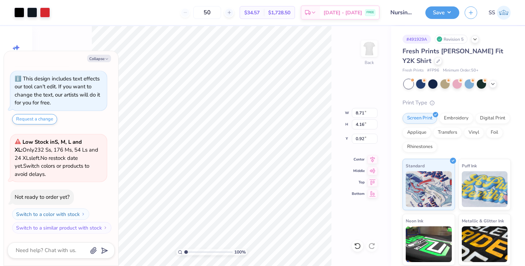
click at [340, 48] on div "100 % Back W 8.71 8.71 " H 4.16 4.16 " Y 0.92 0.92 " Center Middle Top Bottom" at bounding box center [211, 146] width 359 height 240
click at [451, 16] on button "Save" at bounding box center [442, 11] width 34 height 13
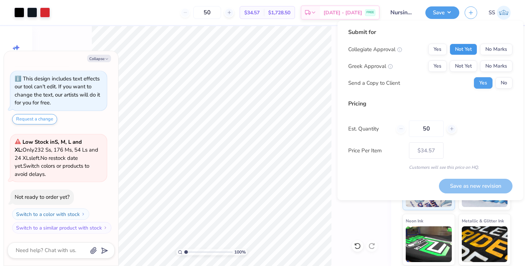
click at [461, 51] on button "Not Yet" at bounding box center [464, 49] width 28 height 11
click at [466, 67] on button "Not Yet" at bounding box center [464, 65] width 28 height 11
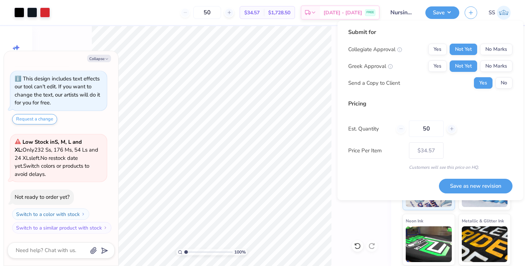
click at [495, 80] on div "Yes No" at bounding box center [493, 82] width 39 height 11
click at [504, 83] on button "No" at bounding box center [503, 82] width 17 height 11
type textarea "x"
click at [490, 62] on button "No Marks" at bounding box center [496, 65] width 33 height 11
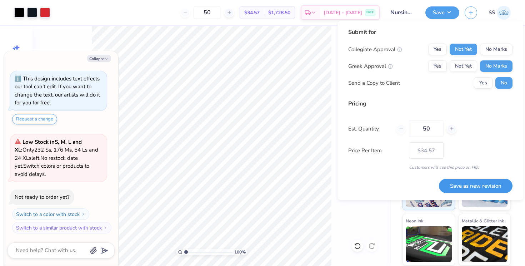
click at [477, 184] on button "Save as new revision" at bounding box center [476, 186] width 74 height 15
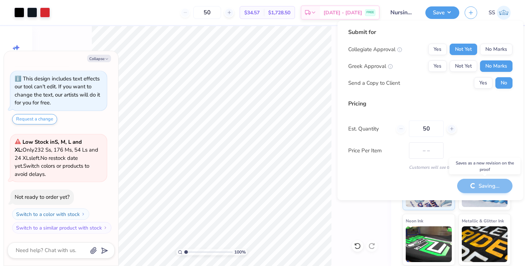
type input "$34.57"
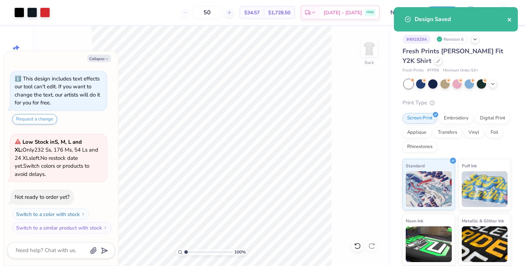
click at [510, 23] on button "close" at bounding box center [509, 19] width 5 height 9
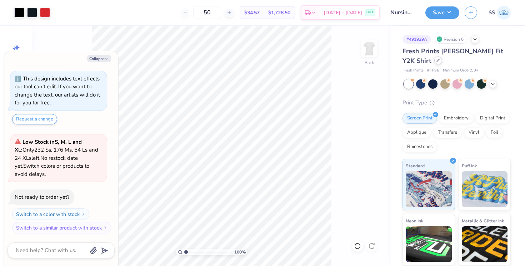
click at [434, 61] on div at bounding box center [438, 60] width 8 height 8
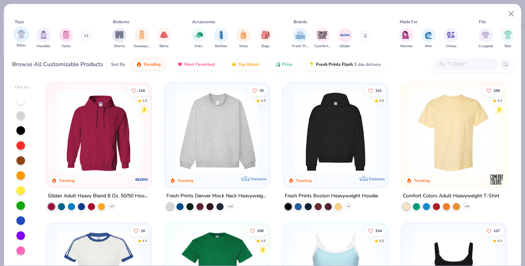
click at [19, 34] on img "filter for Shirts" at bounding box center [21, 34] width 8 height 8
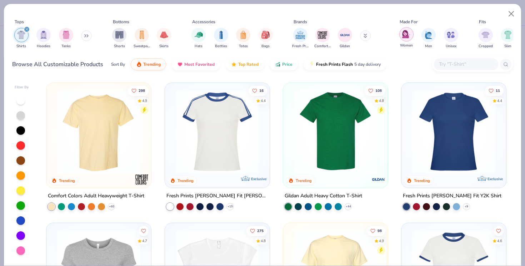
click at [405, 38] on img "filter for Women" at bounding box center [406, 34] width 8 height 8
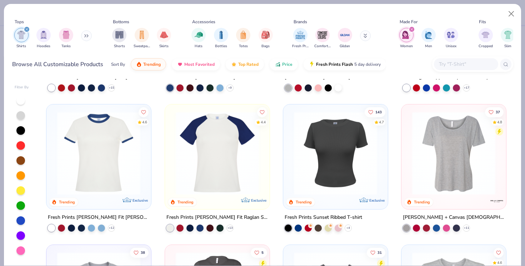
scroll to position [126, 0]
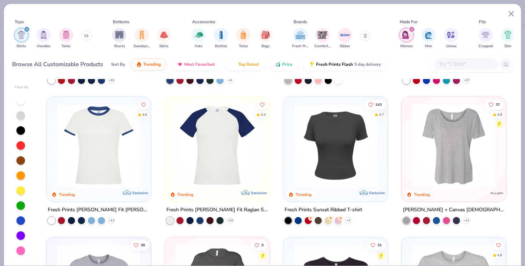
click at [172, 164] on img at bounding box center [217, 145] width 90 height 83
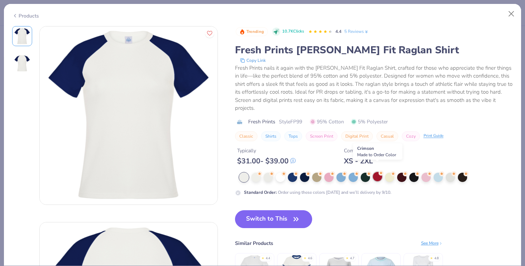
click at [378, 172] on div at bounding box center [377, 176] width 9 height 9
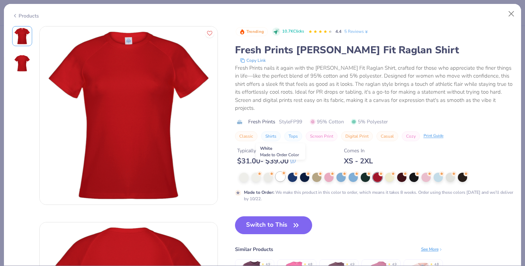
click at [279, 172] on div at bounding box center [280, 176] width 9 height 9
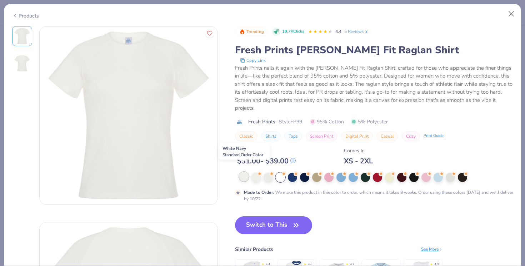
click at [248, 172] on div at bounding box center [243, 176] width 9 height 9
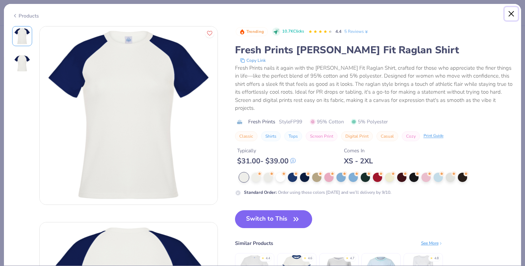
click at [511, 17] on button "Close" at bounding box center [512, 14] width 14 height 14
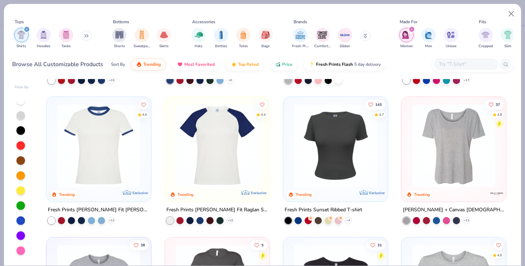
click at [85, 121] on img at bounding box center [99, 145] width 90 height 83
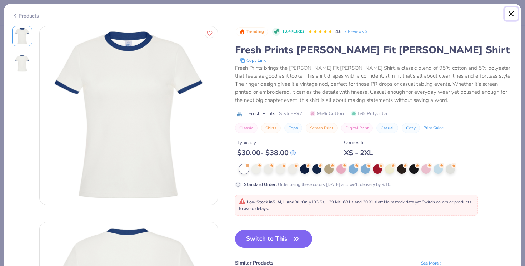
click at [513, 15] on button "Close" at bounding box center [512, 14] width 14 height 14
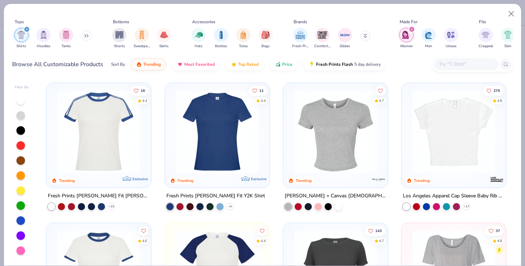
scroll to position [2, 0]
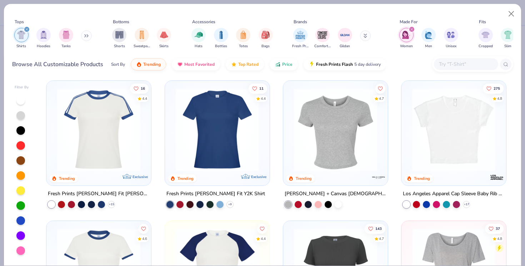
click at [83, 165] on img at bounding box center [99, 129] width 90 height 83
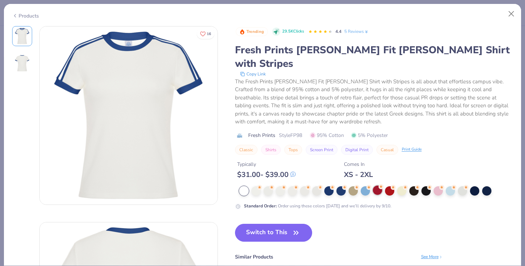
click at [375, 185] on div at bounding box center [377, 189] width 9 height 9
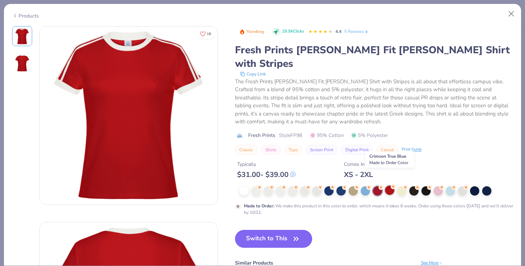
click at [388, 185] on div at bounding box center [389, 189] width 9 height 9
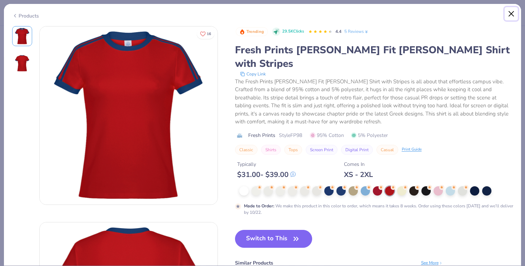
click at [509, 15] on button "Close" at bounding box center [512, 14] width 14 height 14
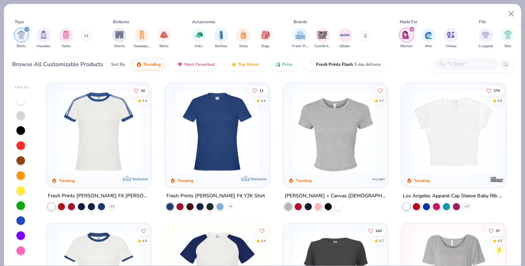
click at [262, 131] on img at bounding box center [217, 131] width 90 height 83
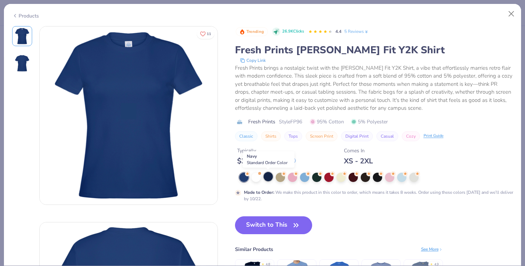
click at [266, 177] on div at bounding box center [268, 176] width 9 height 9
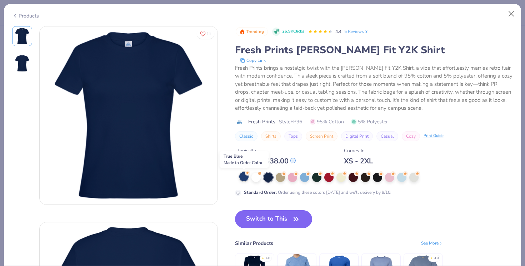
click at [244, 176] on div at bounding box center [243, 176] width 9 height 9
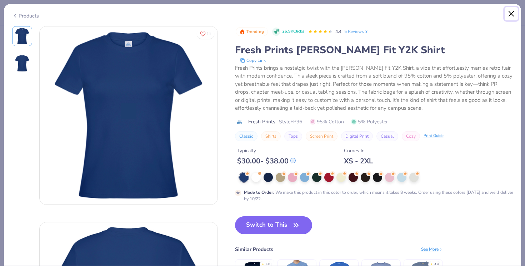
click at [514, 11] on button "Close" at bounding box center [512, 14] width 14 height 14
type textarea "x"
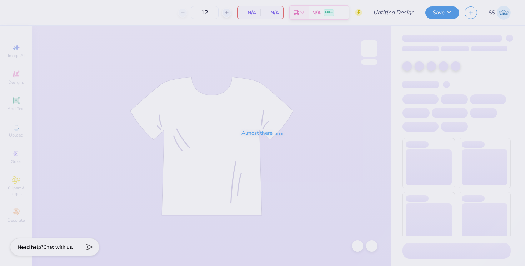
type input "Nursing Tees"
type input "50"
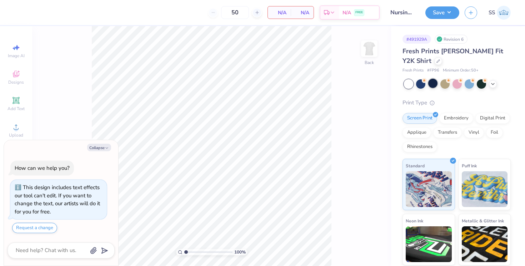
scroll to position [20, 0]
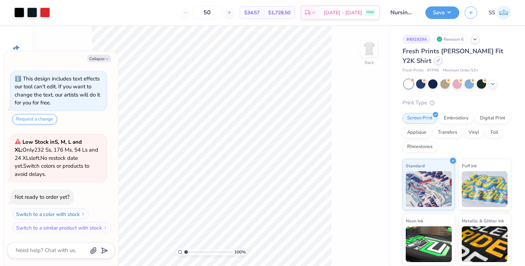
click at [434, 61] on div at bounding box center [438, 60] width 8 height 8
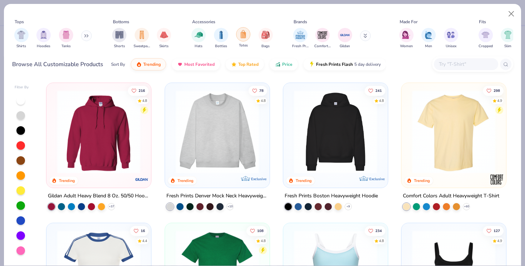
click at [243, 37] on img "filter for Totes" at bounding box center [243, 34] width 8 height 8
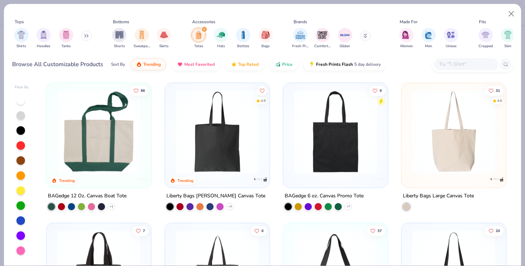
click at [421, 135] on img at bounding box center [454, 131] width 90 height 83
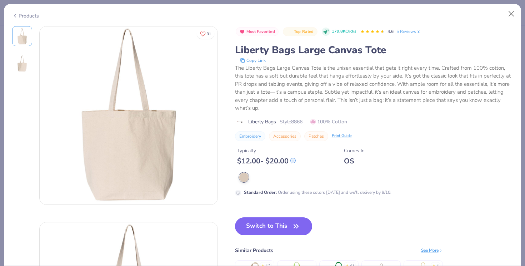
click at [271, 222] on button "Switch to This" at bounding box center [274, 226] width 78 height 18
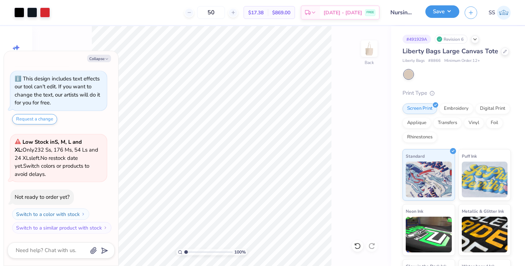
click at [453, 17] on button "Save" at bounding box center [442, 11] width 34 height 13
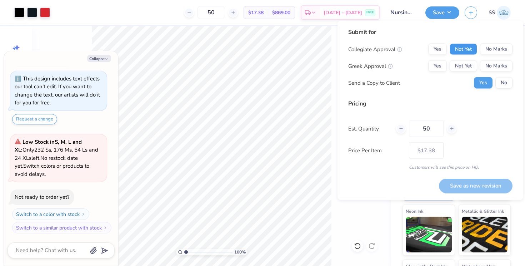
click at [472, 47] on button "Not Yet" at bounding box center [464, 49] width 28 height 11
click at [494, 64] on button "No Marks" at bounding box center [496, 65] width 33 height 11
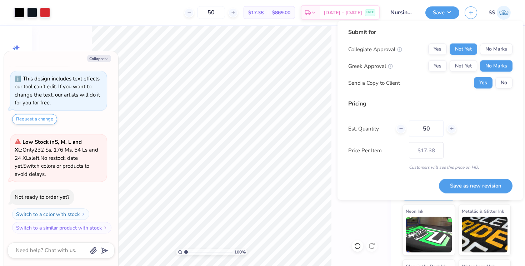
click at [503, 88] on div "Submit for Collegiate Approval Yes Not Yet No Marks Greek Approval Yes Not Yet …" at bounding box center [430, 61] width 164 height 66
click at [503, 79] on button "No" at bounding box center [503, 82] width 17 height 11
type textarea "x"
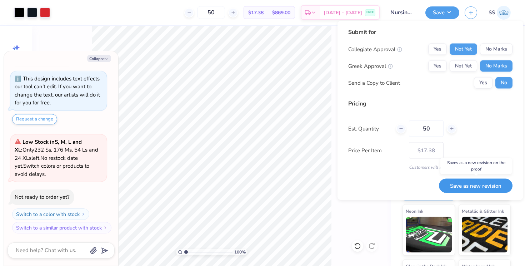
click at [473, 185] on button "Save as new revision" at bounding box center [476, 185] width 74 height 15
type input "$17.38"
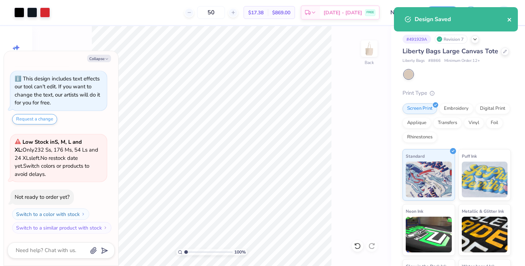
click at [510, 18] on icon "close" at bounding box center [510, 20] width 4 height 4
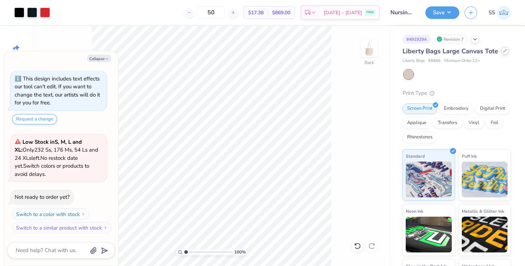
click at [503, 53] on div at bounding box center [505, 51] width 8 height 8
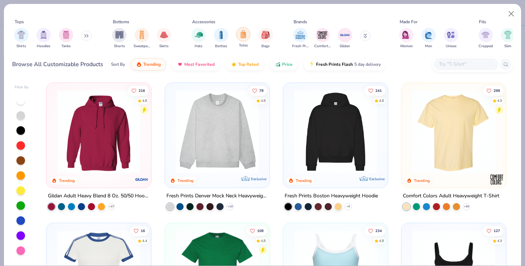
click at [244, 38] on img "filter for Totes" at bounding box center [243, 34] width 8 height 8
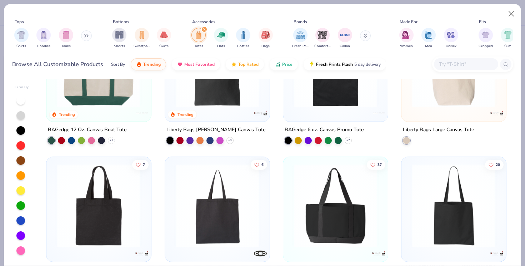
scroll to position [59, 0]
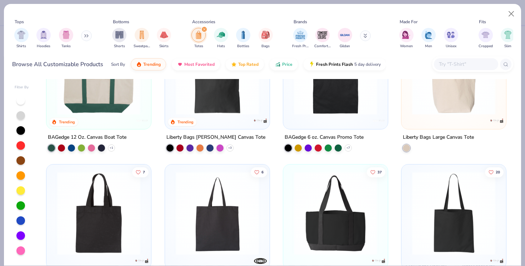
click at [96, 92] on img at bounding box center [99, 72] width 90 height 83
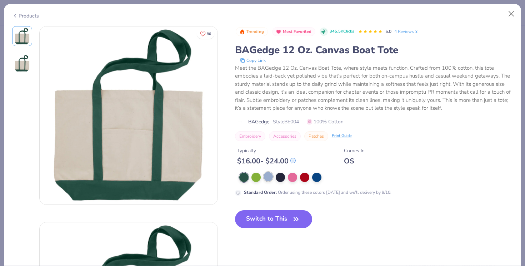
click at [266, 175] on div at bounding box center [268, 176] width 9 height 9
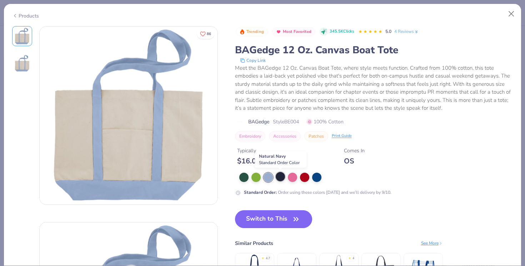
click at [281, 176] on div at bounding box center [280, 176] width 9 height 9
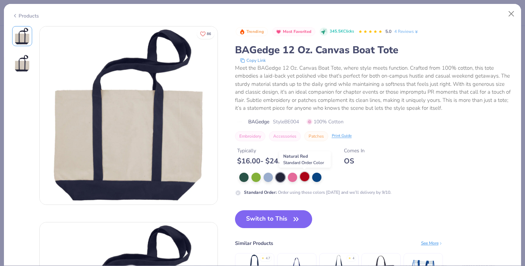
click at [303, 176] on div at bounding box center [304, 176] width 9 height 9
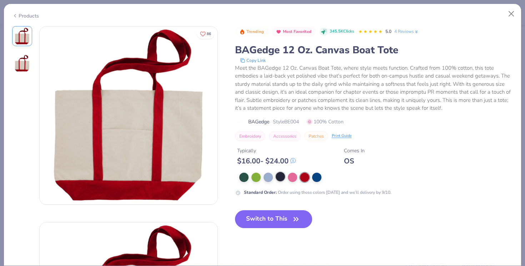
click at [281, 176] on div at bounding box center [280, 176] width 9 height 9
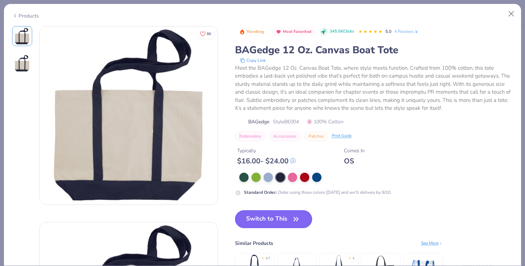
click at [264, 215] on button "Switch to This" at bounding box center [274, 219] width 78 height 18
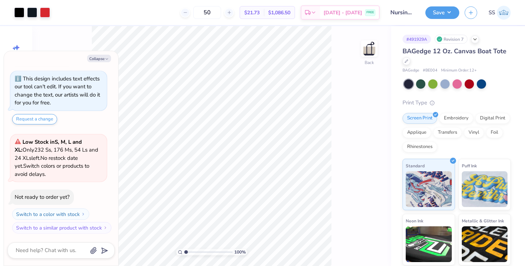
type textarea "x"
